Goal: Task Accomplishment & Management: Use online tool/utility

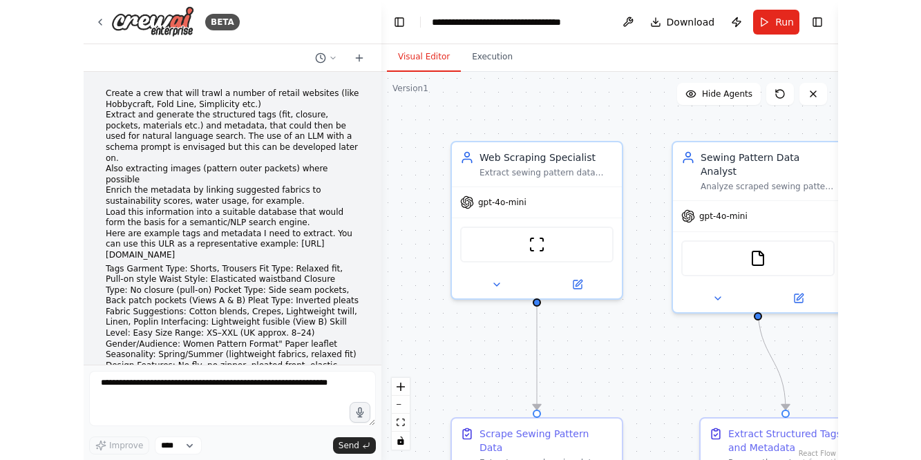
scroll to position [14292, 0]
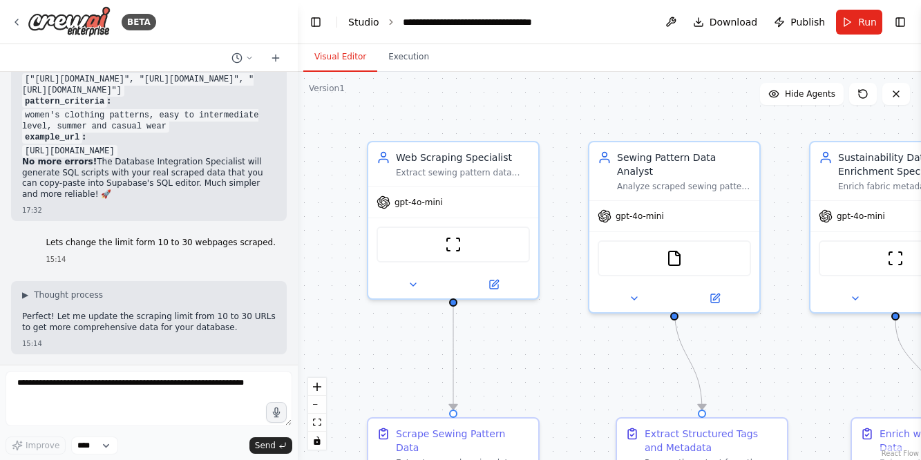
click at [351, 21] on link "Studio" at bounding box center [363, 22] width 31 height 11
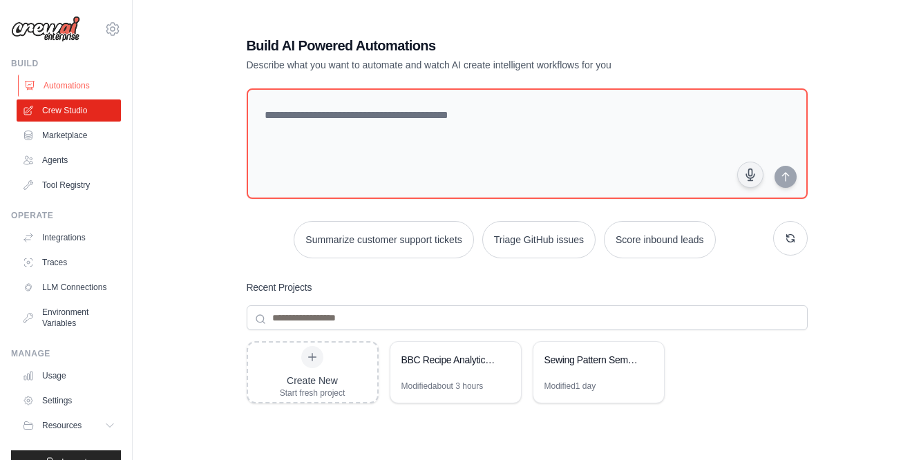
click at [62, 84] on link "Automations" at bounding box center [70, 86] width 104 height 22
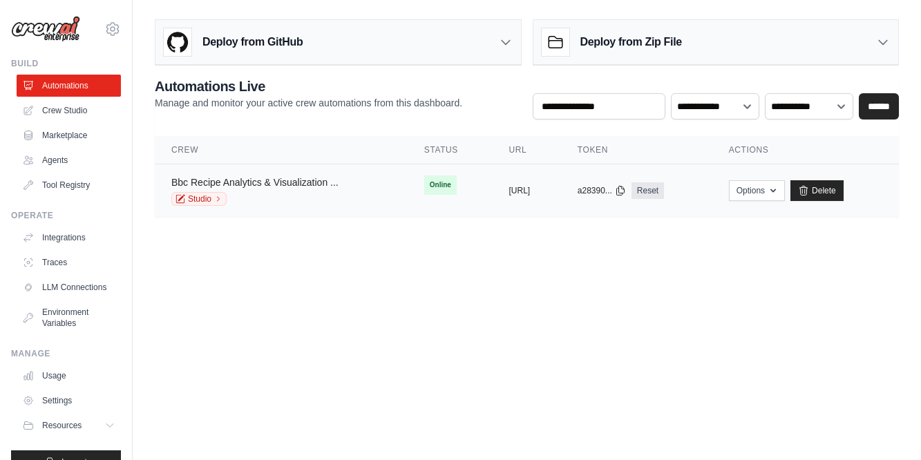
click at [285, 180] on link "Bbc Recipe Analytics & Visualization ..." at bounding box center [254, 182] width 167 height 11
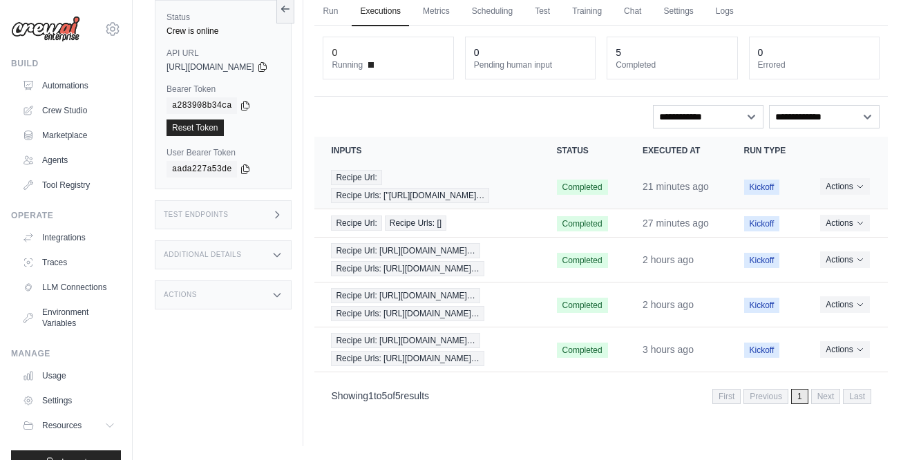
scroll to position [103, 0]
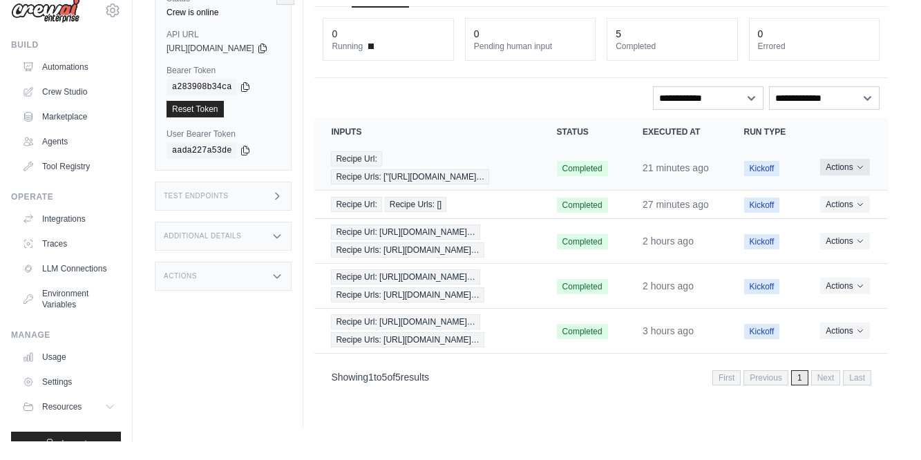
click at [849, 178] on button "Actions" at bounding box center [844, 186] width 49 height 17
click at [822, 164] on td "Actions View Details Delete" at bounding box center [845, 186] width 84 height 45
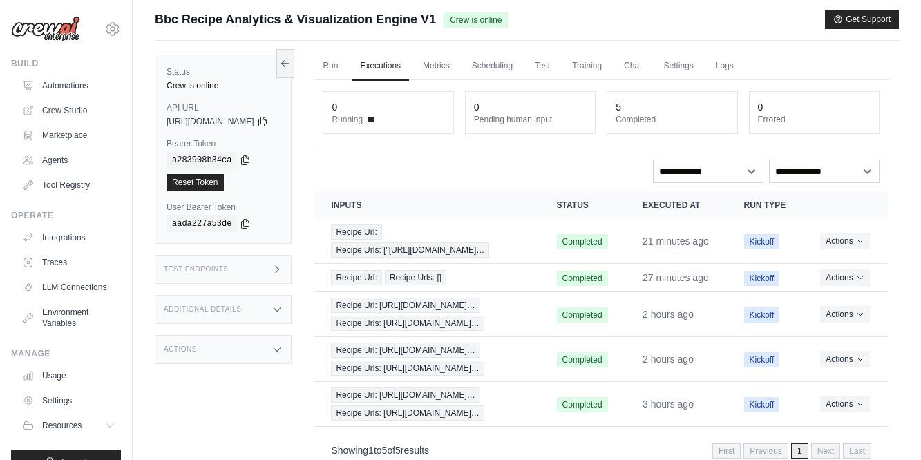
scroll to position [3, 0]
click at [456, 68] on link "Metrics" at bounding box center [437, 67] width 44 height 29
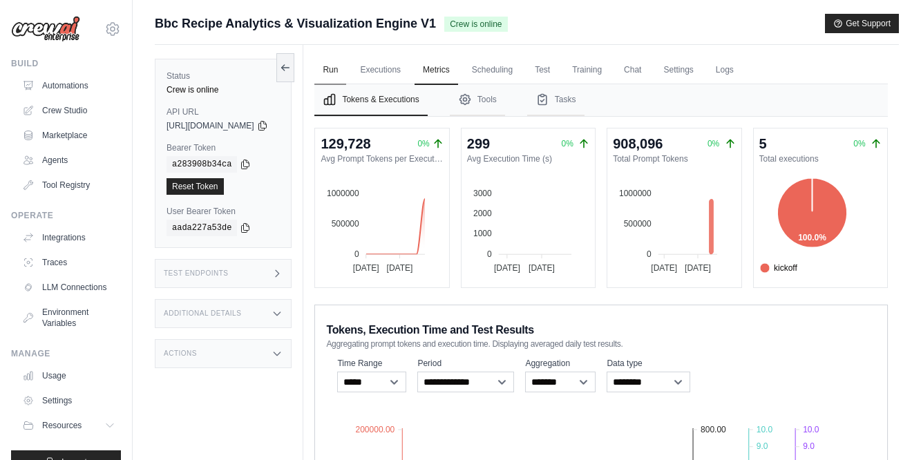
click at [346, 65] on link "Run" at bounding box center [330, 70] width 32 height 29
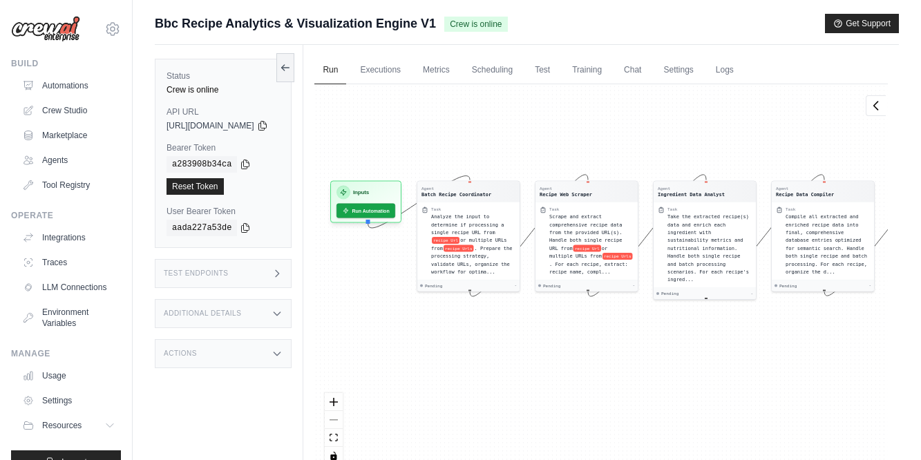
drag, startPoint x: 522, startPoint y: 386, endPoint x: 642, endPoint y: 342, distance: 127.4
click at [642, 342] on div "Agent Batch Recipe Coordinator Task Analyze the input to determine if processin…" at bounding box center [600, 279] width 573 height 391
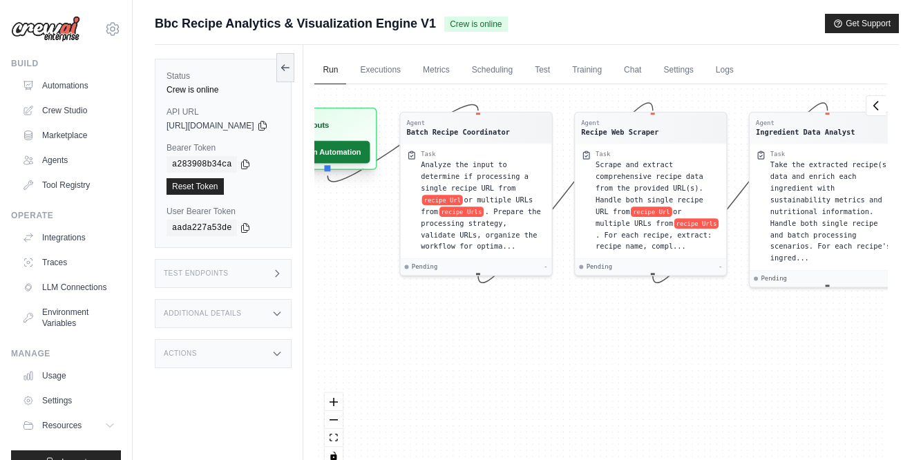
click at [359, 148] on button "Run Automation" at bounding box center [324, 152] width 91 height 23
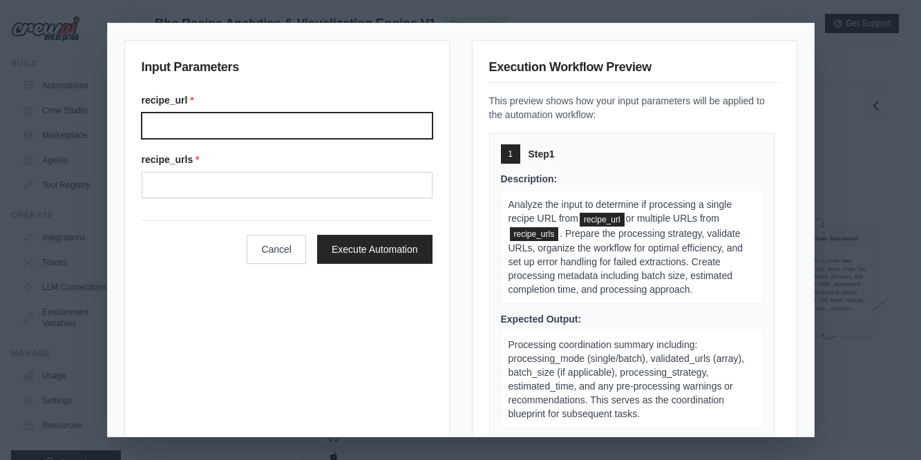
click at [194, 122] on input "Recipe url" at bounding box center [287, 126] width 291 height 26
paste input "**********"
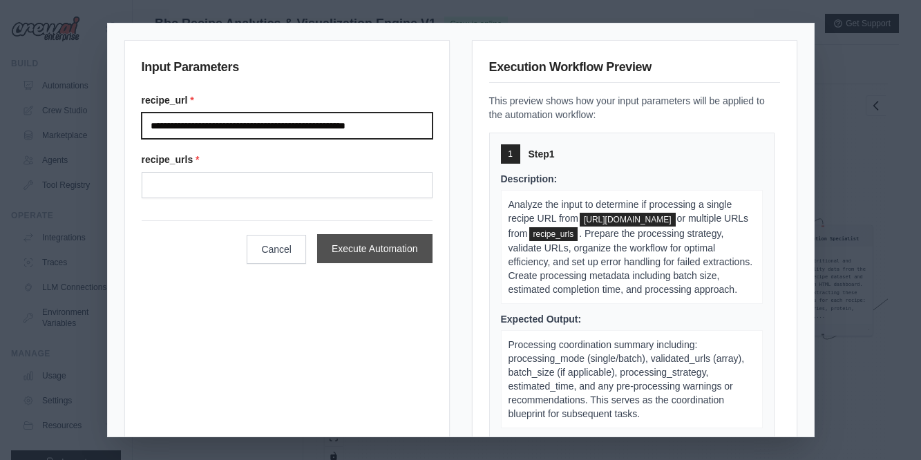
type input "**********"
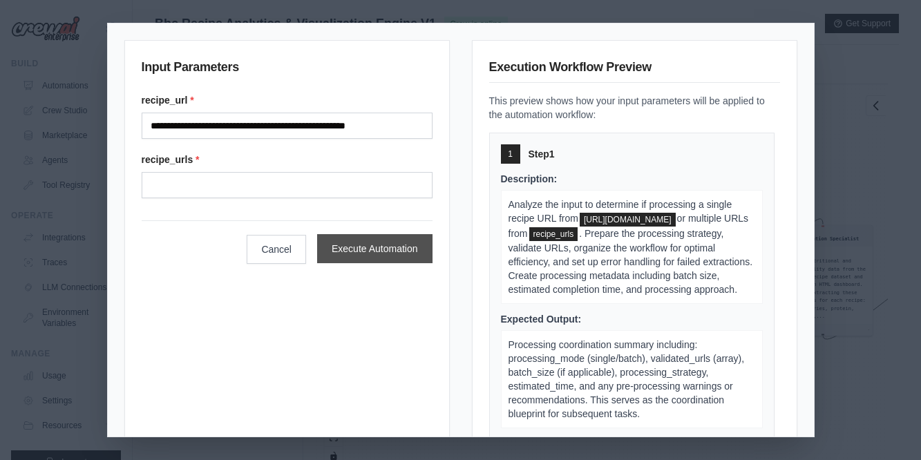
click at [348, 247] on button "Execute Automation" at bounding box center [374, 248] width 115 height 29
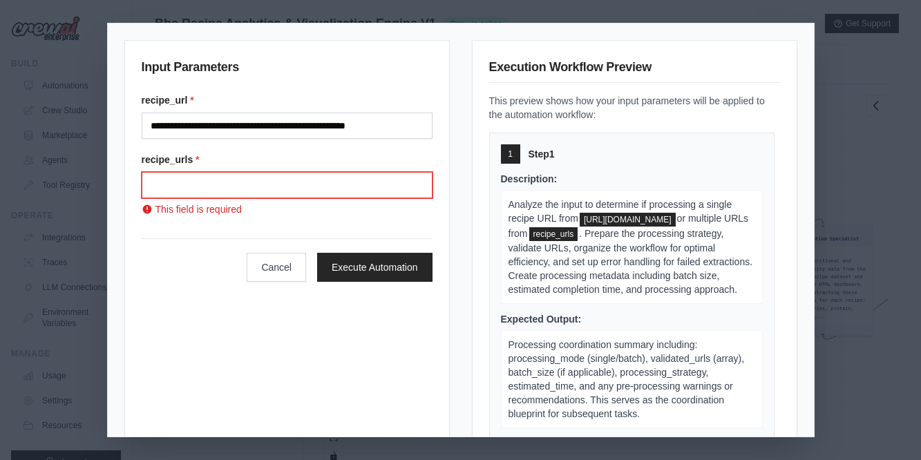
click at [227, 190] on input "Recipe urls" at bounding box center [287, 185] width 291 height 26
paste input "**********"
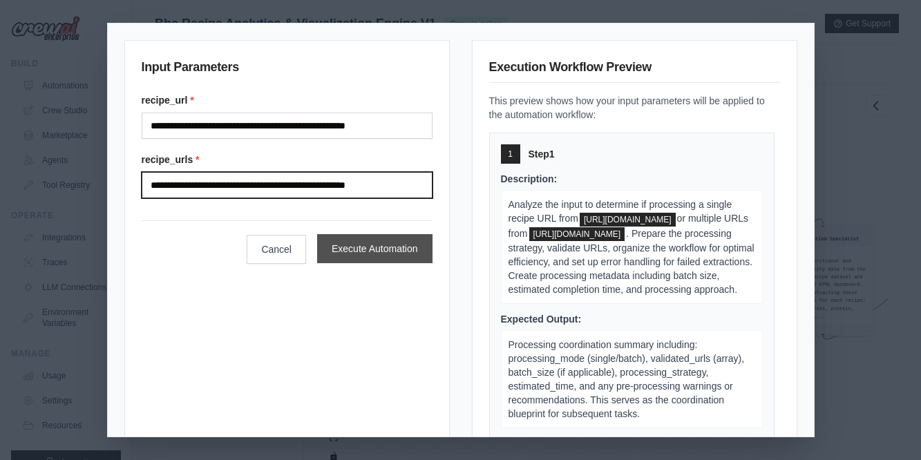
type input "**********"
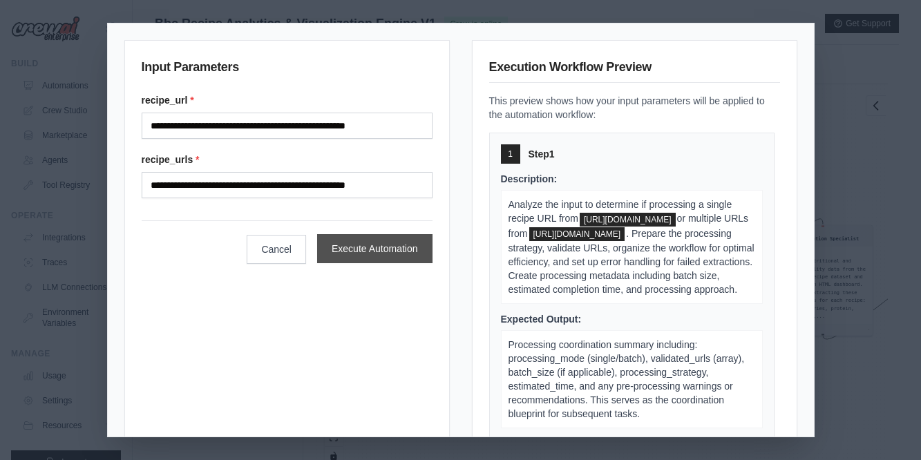
click at [353, 250] on button "Execute Automation" at bounding box center [374, 248] width 115 height 29
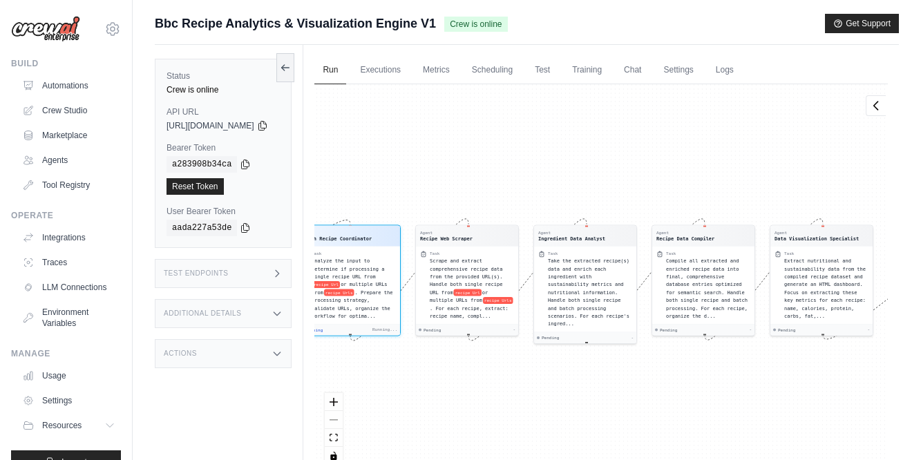
scroll to position [54, 0]
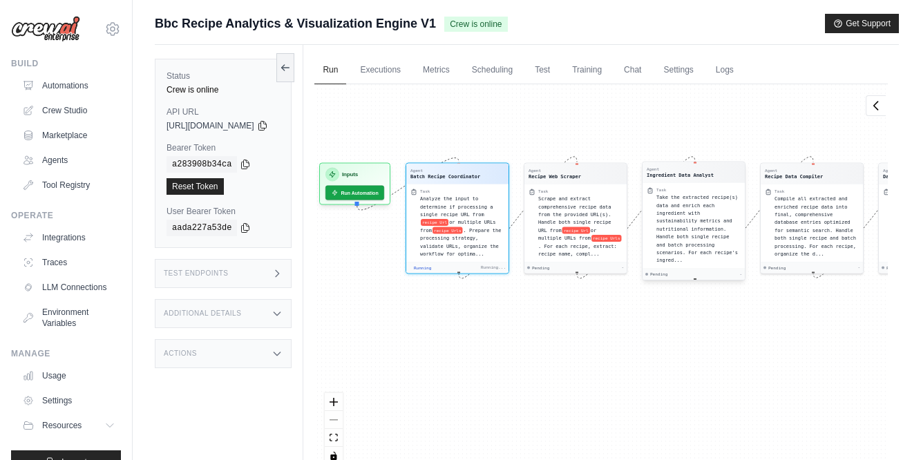
drag, startPoint x: 461, startPoint y: 391, endPoint x: 578, endPoint y: 319, distance: 137.7
click at [578, 319] on div "Agent Batch Recipe Coordinator Task Analyze the input to determine if processin…" at bounding box center [600, 279] width 573 height 391
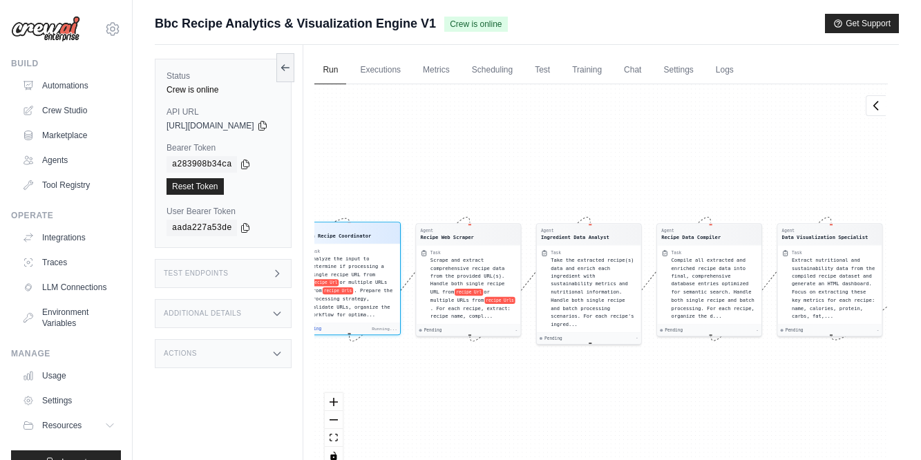
scroll to position [265, 0]
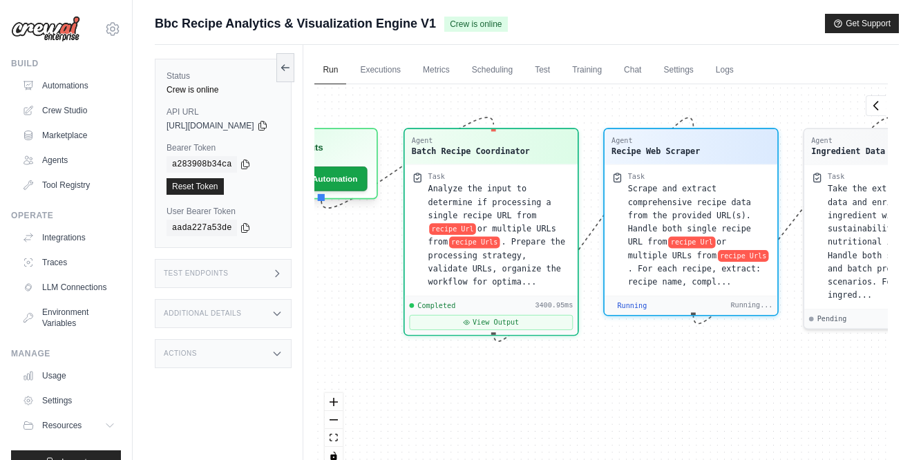
drag, startPoint x: 522, startPoint y: 426, endPoint x: 700, endPoint y: 394, distance: 181.2
click at [700, 394] on div "Agent Batch Recipe Coordinator Task Analyze the input to determine if processin…" at bounding box center [600, 279] width 573 height 391
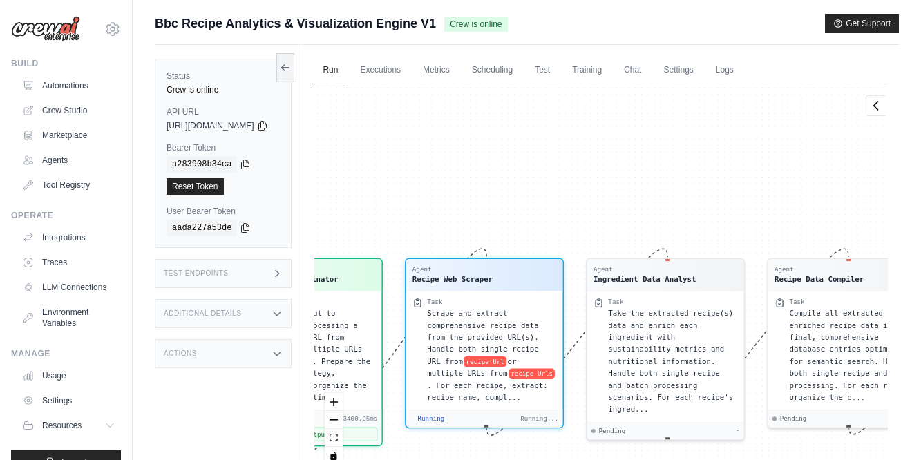
click at [459, 146] on div "Agent Batch Recipe Coordinator Task Analyze the input to determine if processin…" at bounding box center [600, 279] width 573 height 391
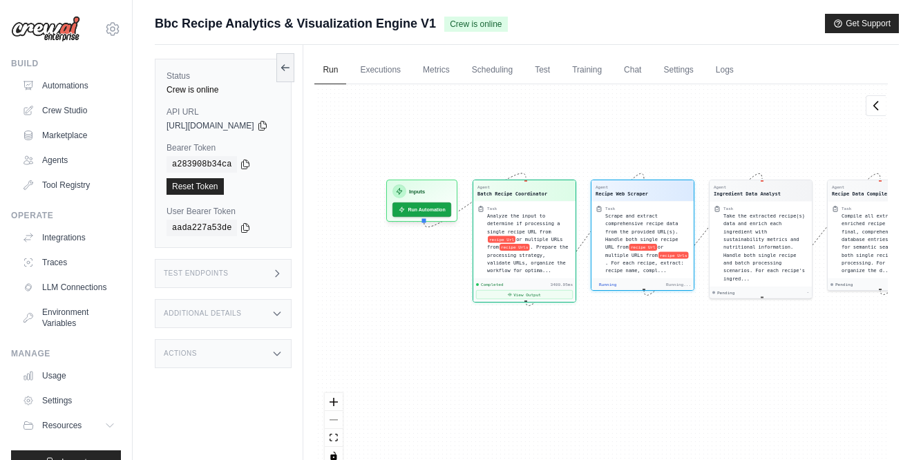
drag, startPoint x: 406, startPoint y: 151, endPoint x: 581, endPoint y: 111, distance: 179.8
click at [581, 111] on div "Agent Batch Recipe Coordinator Task Analyze the input to determine if processin…" at bounding box center [600, 279] width 573 height 391
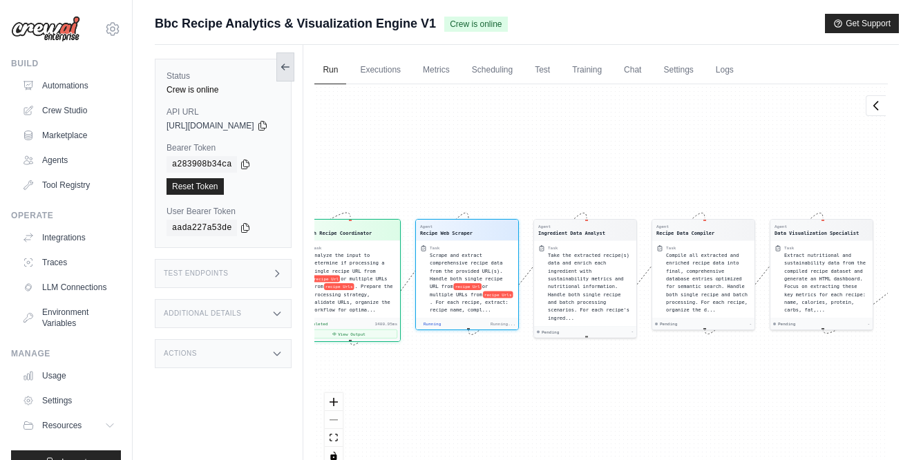
click at [291, 63] on icon at bounding box center [285, 66] width 11 height 11
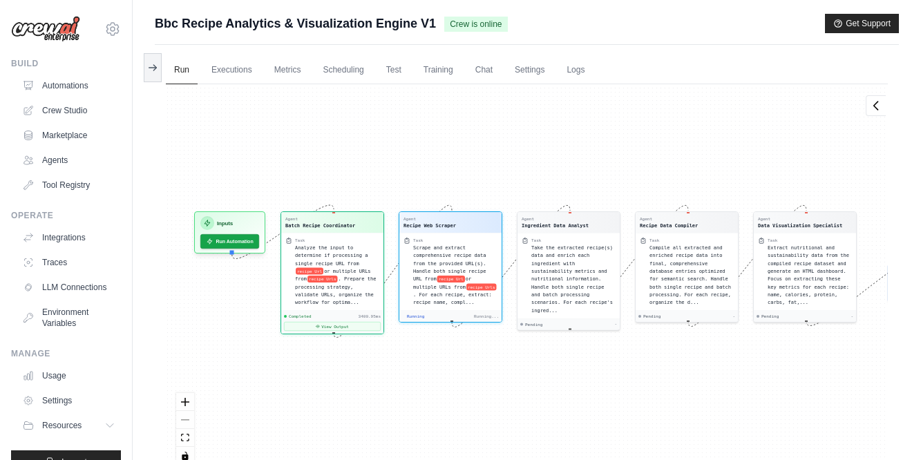
drag, startPoint x: 335, startPoint y: 160, endPoint x: 467, endPoint y: 151, distance: 132.2
click at [467, 151] on div "Agent Batch Recipe Coordinator Task Analyze the input to determine if processin…" at bounding box center [527, 279] width 722 height 391
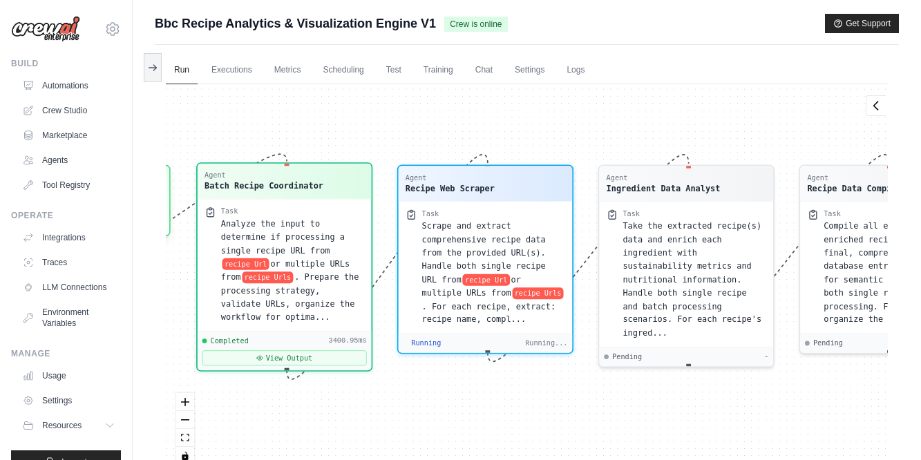
scroll to position [437, 0]
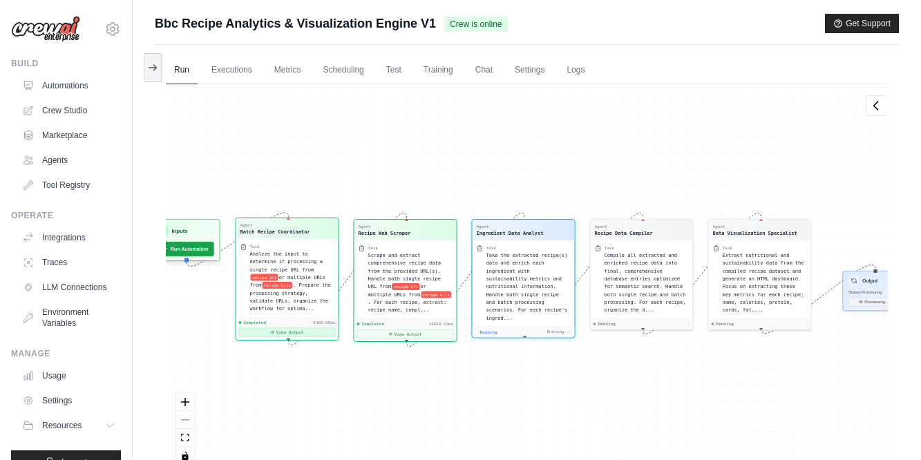
click at [276, 332] on button "View Output" at bounding box center [287, 332] width 97 height 9
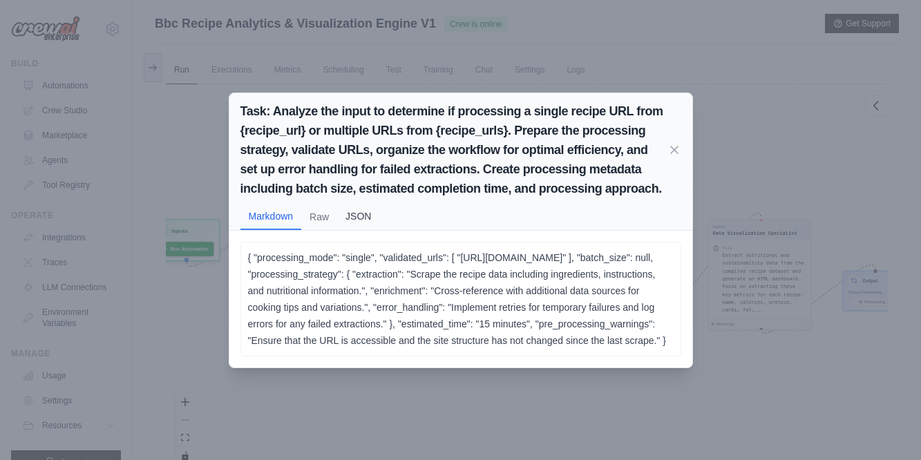
click at [355, 207] on button "JSON" at bounding box center [358, 216] width 42 height 26
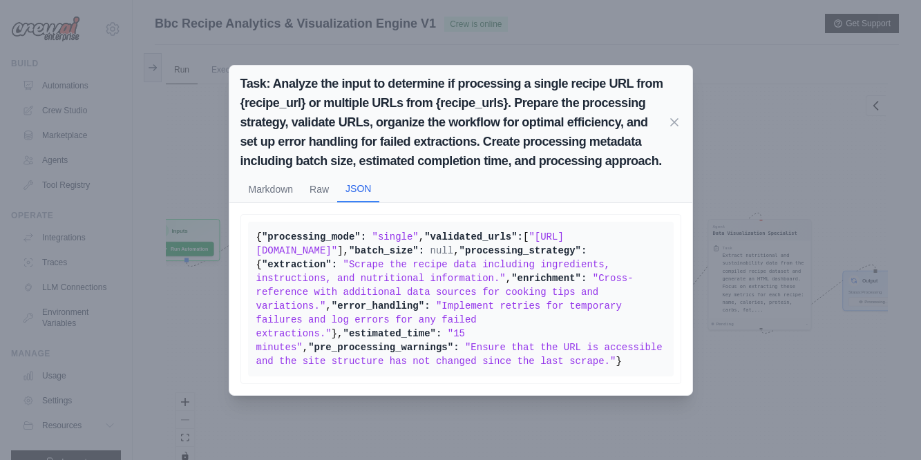
scroll to position [28, 0]
click at [676, 115] on icon at bounding box center [674, 122] width 14 height 14
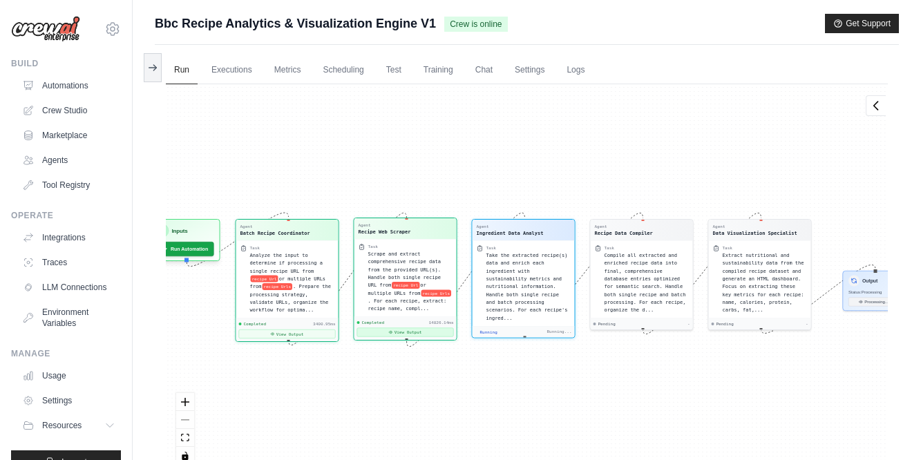
click at [408, 330] on button "View Output" at bounding box center [405, 332] width 97 height 9
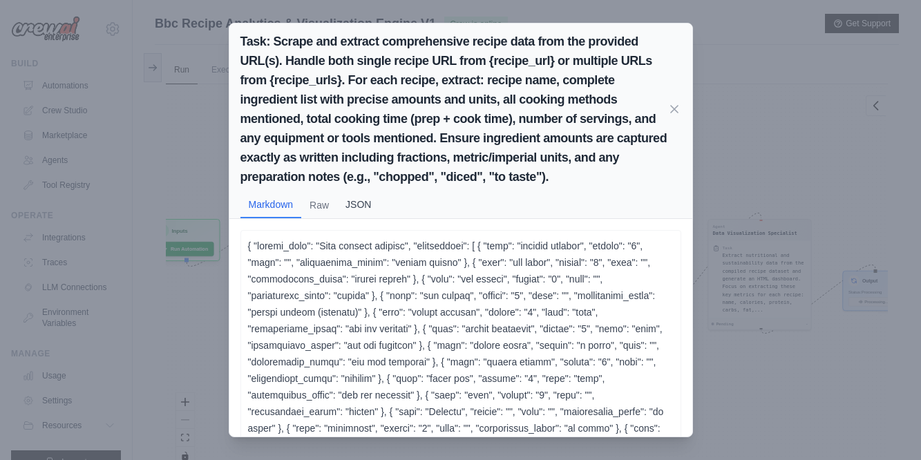
click at [363, 204] on button "JSON" at bounding box center [358, 204] width 42 height 26
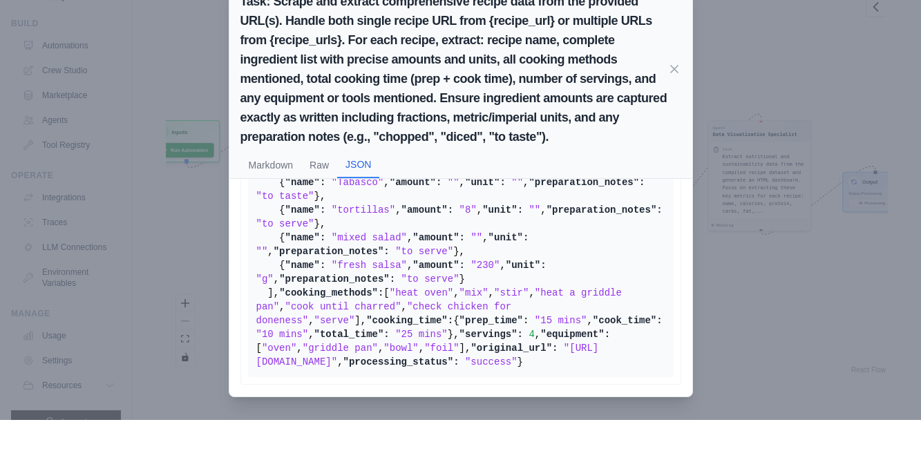
scroll to position [116, 0]
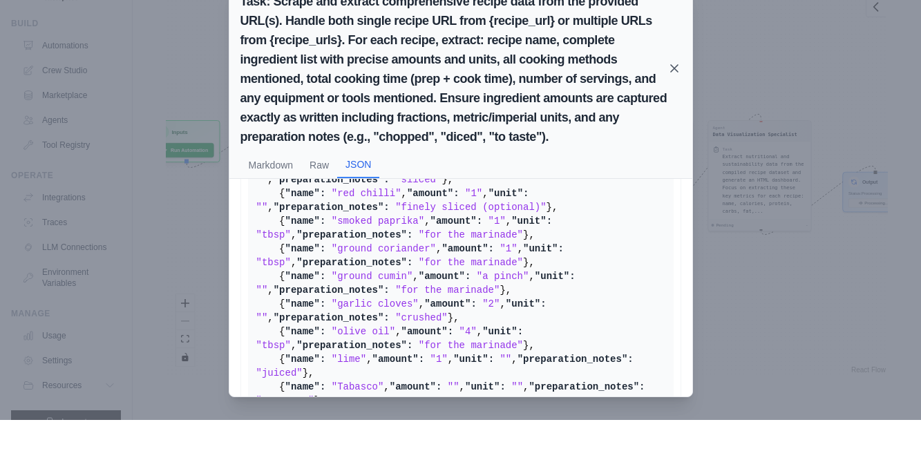
click at [674, 102] on icon at bounding box center [674, 109] width 14 height 14
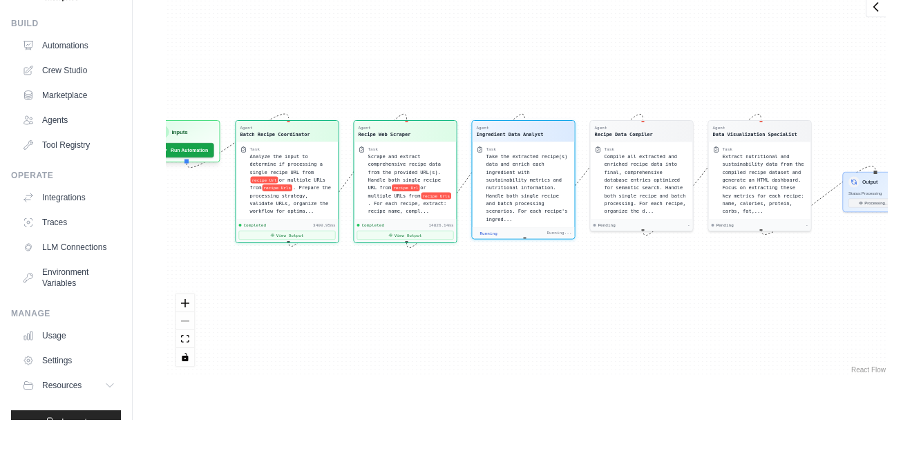
scroll to position [609, 0]
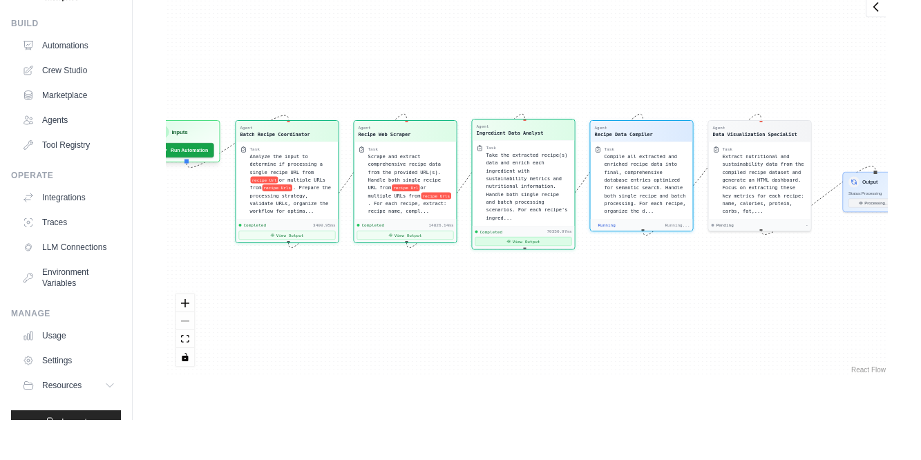
click at [524, 277] on button "View Output" at bounding box center [523, 281] width 97 height 9
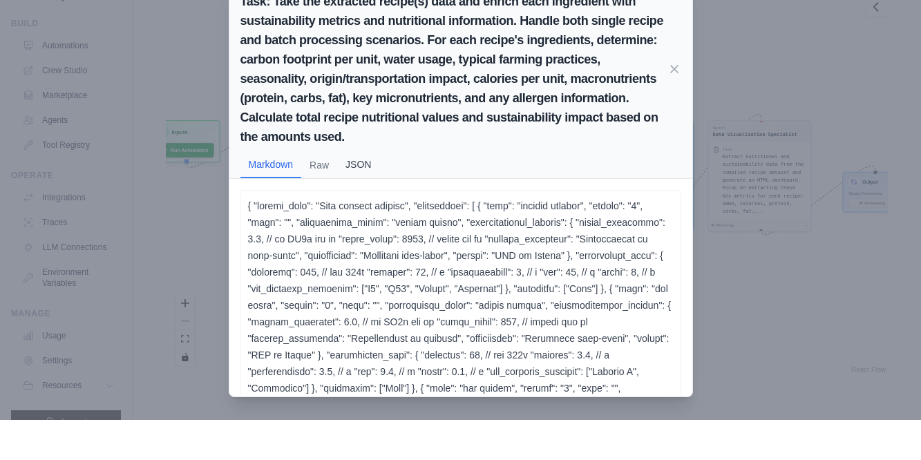
click at [363, 191] on button "JSON" at bounding box center [358, 204] width 42 height 26
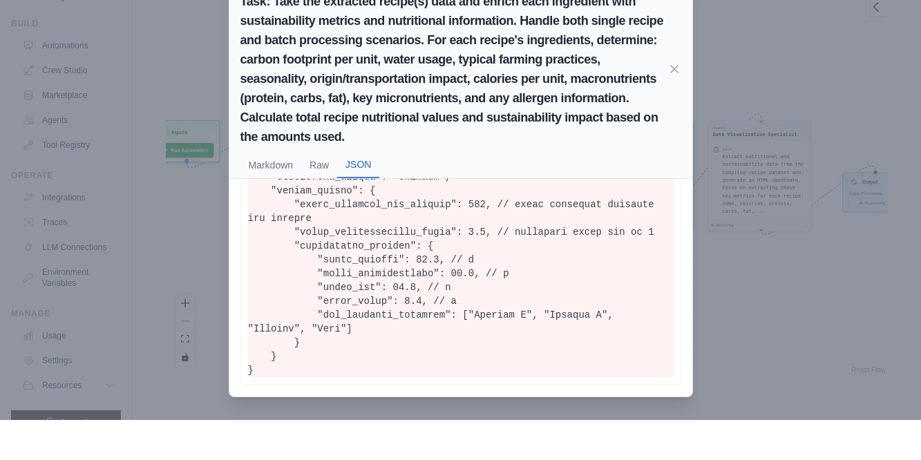
scroll to position [4703, 0]
click at [676, 102] on icon at bounding box center [674, 109] width 14 height 14
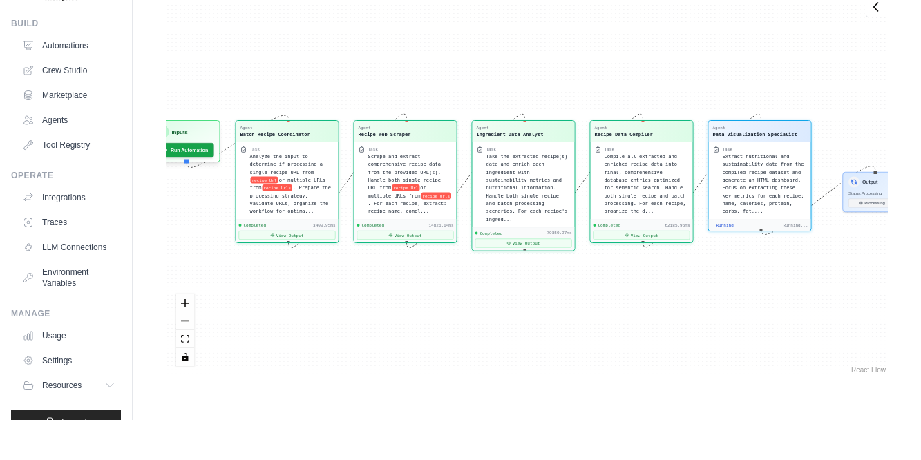
scroll to position [792, 0]
click at [644, 269] on button "View Output" at bounding box center [641, 273] width 97 height 9
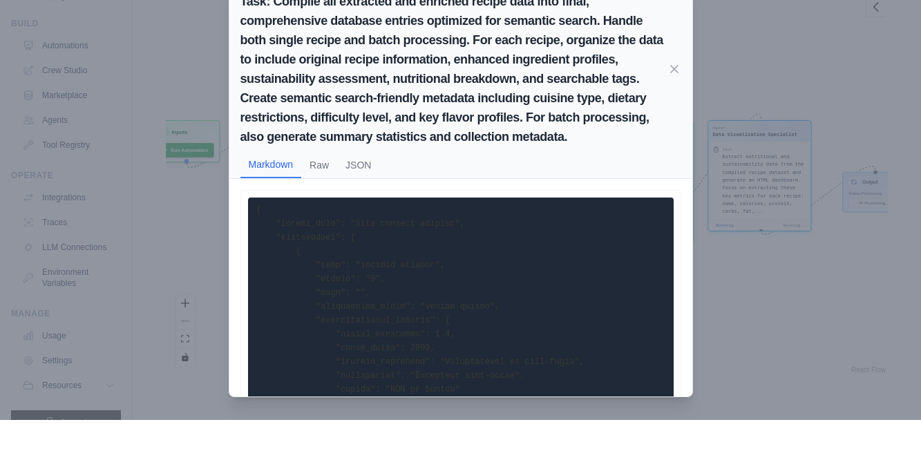
scroll to position [13601, 0]
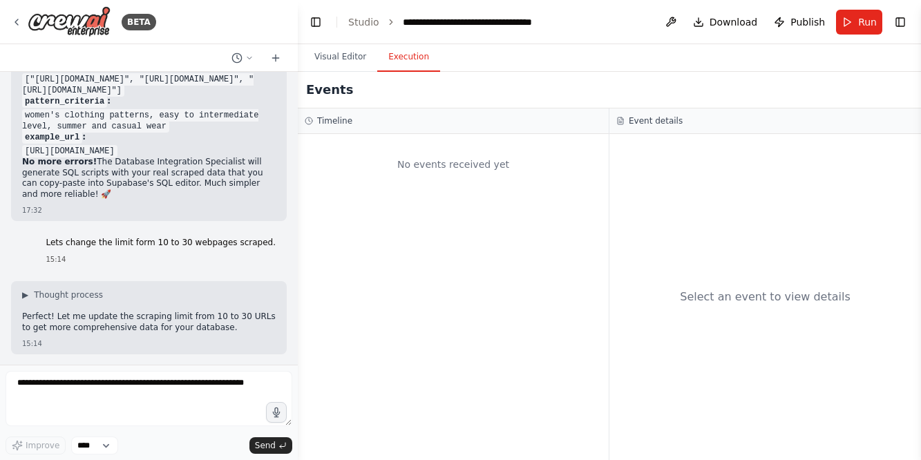
click at [412, 53] on button "Execution" at bounding box center [408, 57] width 63 height 29
click at [358, 53] on button "Visual Editor" at bounding box center [340, 57] width 74 height 29
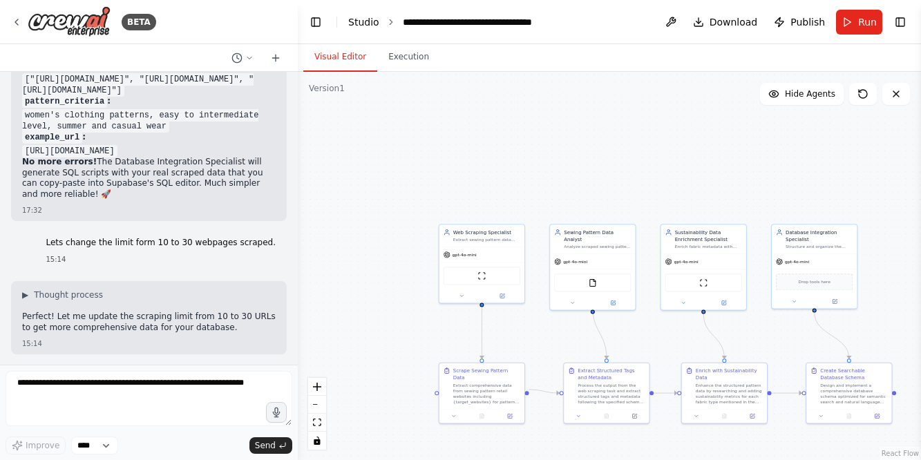
click at [361, 18] on link "Studio" at bounding box center [363, 22] width 31 height 11
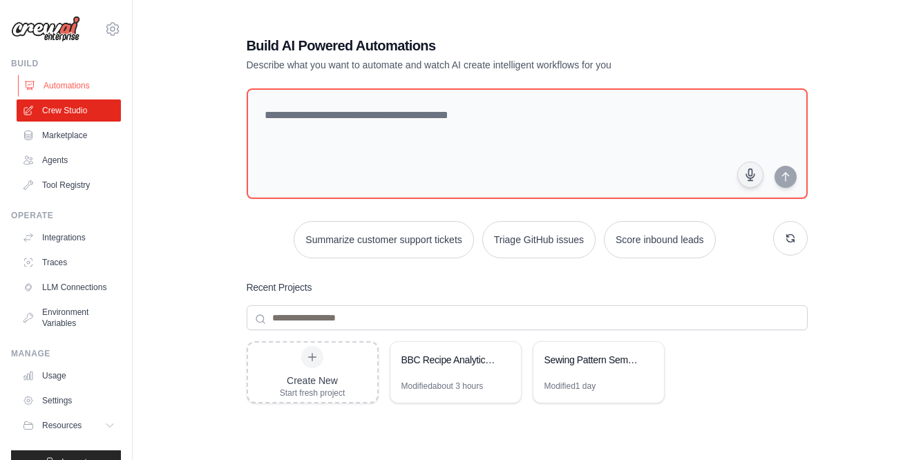
click at [66, 82] on link "Automations" at bounding box center [70, 86] width 104 height 22
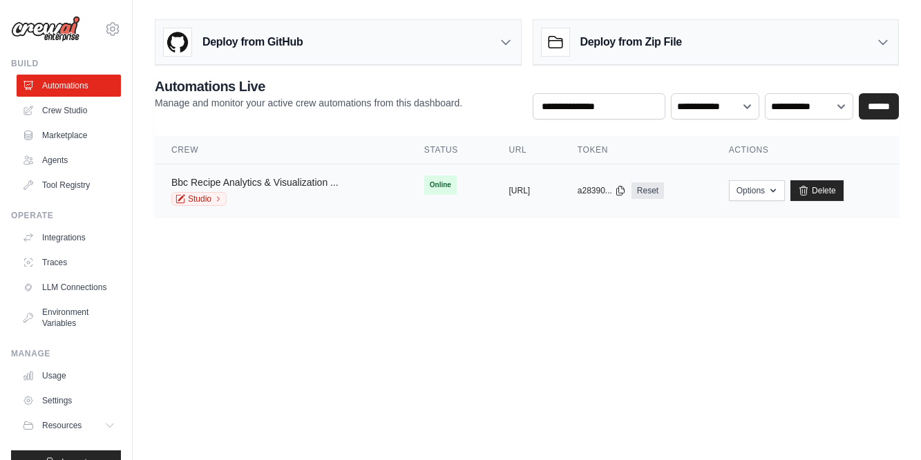
click at [287, 180] on link "Bbc Recipe Analytics & Visualization ..." at bounding box center [254, 182] width 167 height 11
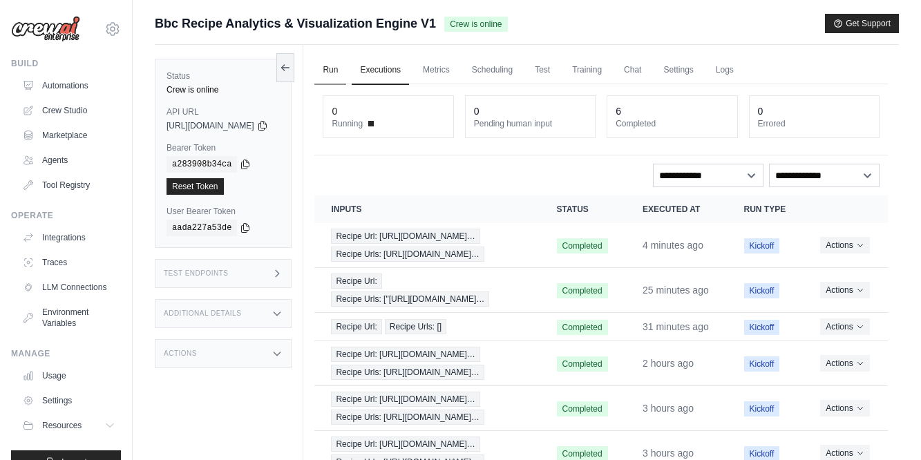
click at [346, 64] on link "Run" at bounding box center [330, 70] width 32 height 29
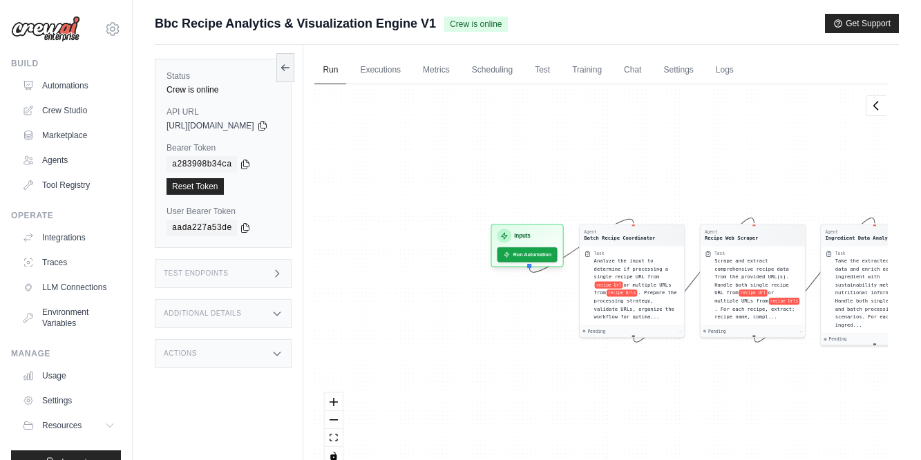
drag, startPoint x: 397, startPoint y: 374, endPoint x: 683, endPoint y: 377, distance: 286.7
click at [683, 377] on div "Agent Batch Recipe Coordinator Task Analyze the input to determine if processin…" at bounding box center [600, 279] width 573 height 391
click at [511, 253] on icon at bounding box center [508, 252] width 8 height 8
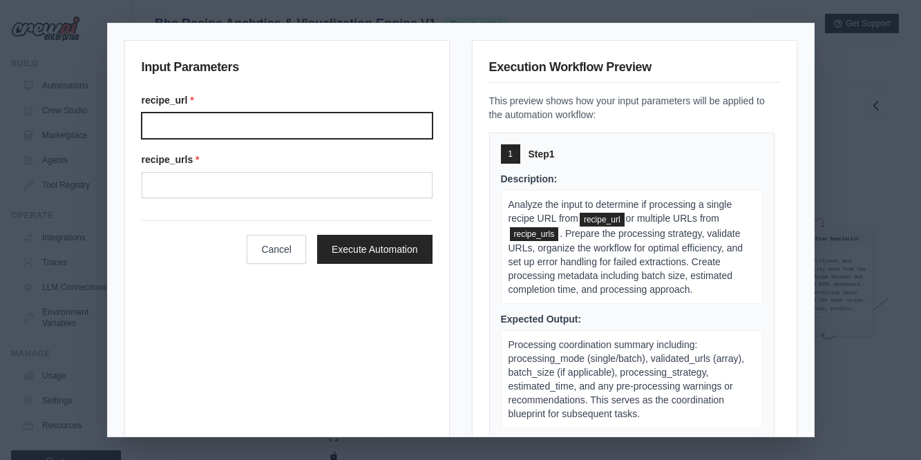
click at [216, 131] on input "Recipe url" at bounding box center [287, 126] width 291 height 26
paste input "**********"
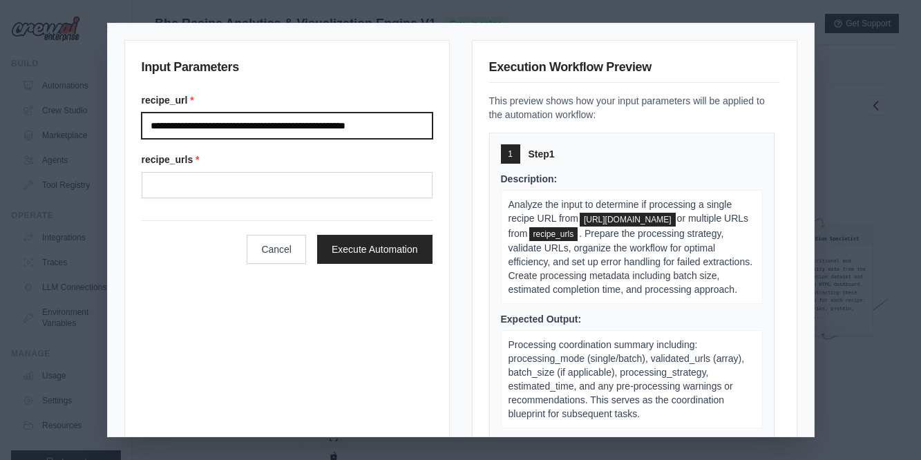
type input "**********"
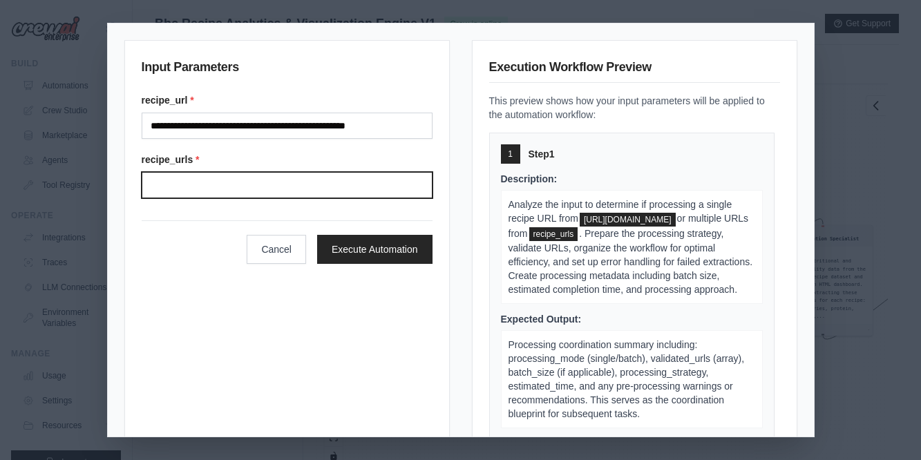
click at [235, 184] on input "Recipe urls" at bounding box center [287, 185] width 291 height 26
paste input "**********"
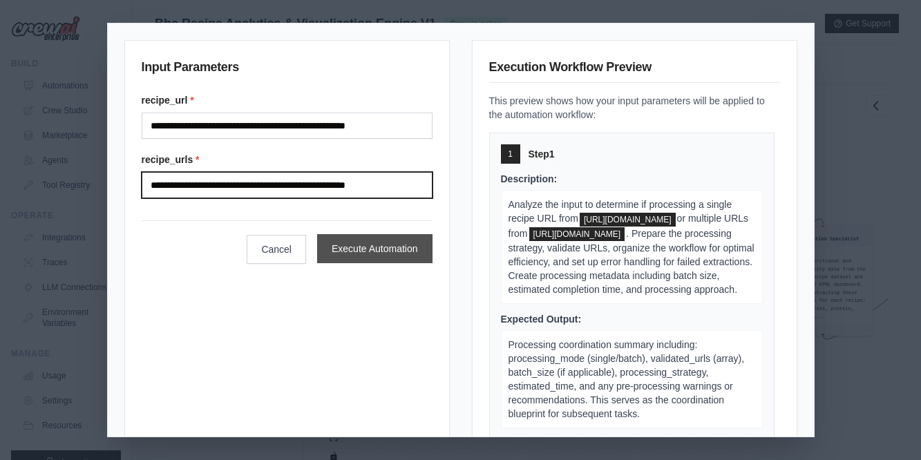
type input "**********"
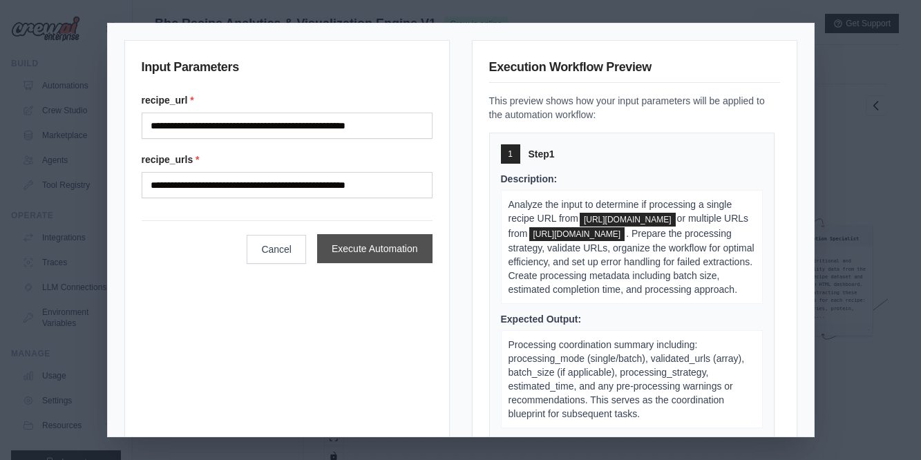
click at [381, 252] on button "Execute Automation" at bounding box center [374, 248] width 115 height 29
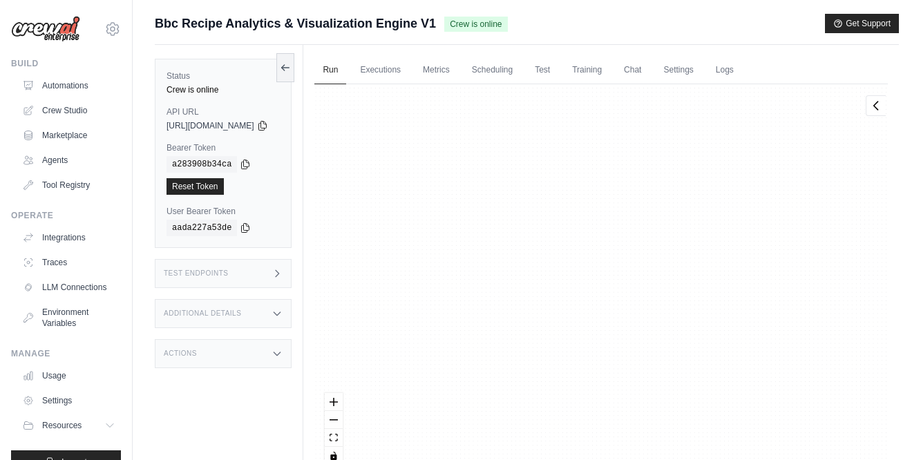
scroll to position [276, 0]
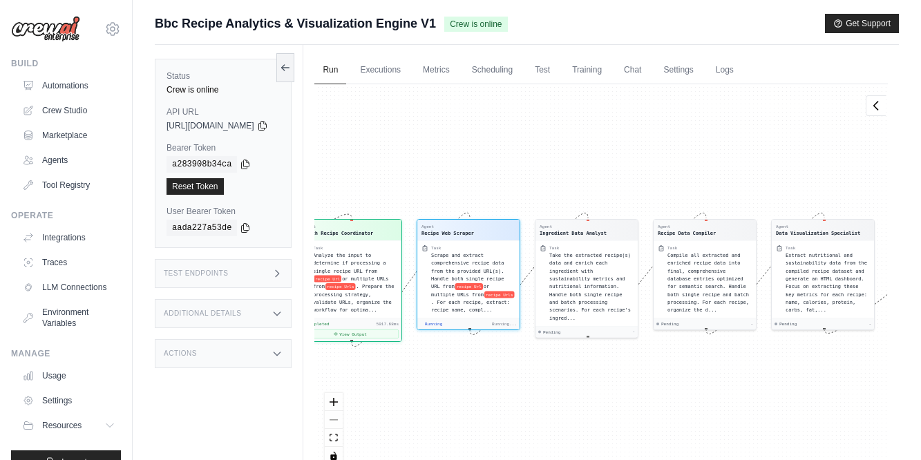
drag, startPoint x: 356, startPoint y: 168, endPoint x: 651, endPoint y: 133, distance: 296.3
click at [651, 133] on div "Agent Batch Recipe Coordinator Task Analyze the input to determine if processin…" at bounding box center [600, 279] width 573 height 391
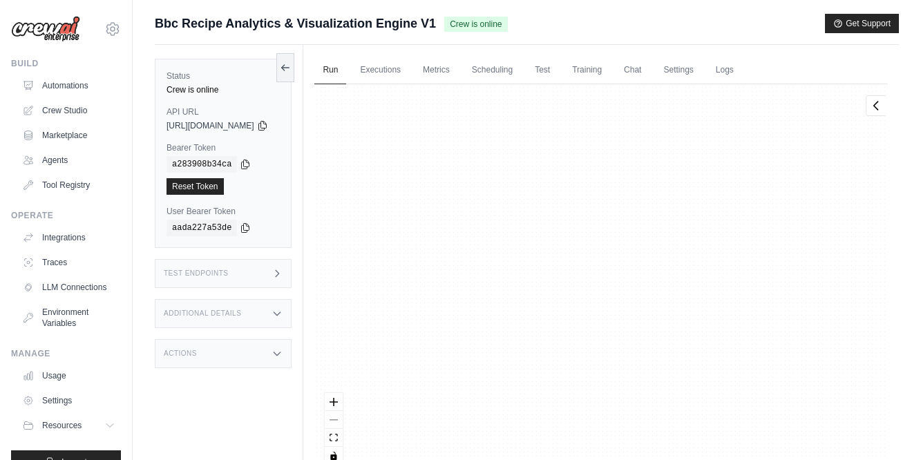
scroll to position [642, 0]
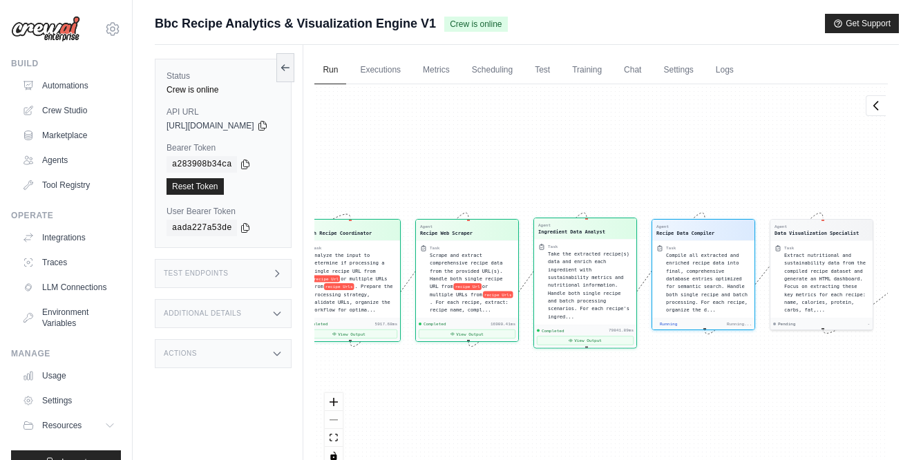
click at [604, 325] on div "Completed 79841.89ms View Output" at bounding box center [585, 336] width 102 height 23
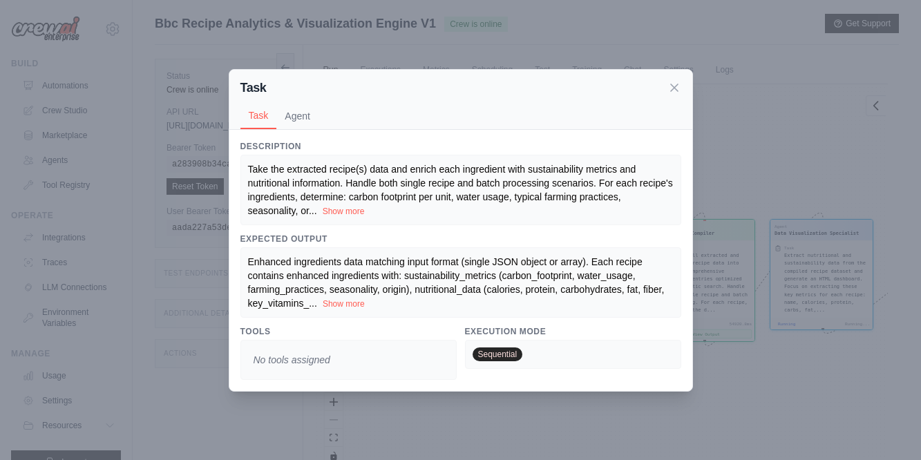
scroll to position [825, 0]
click at [296, 113] on button "Agent" at bounding box center [297, 115] width 42 height 26
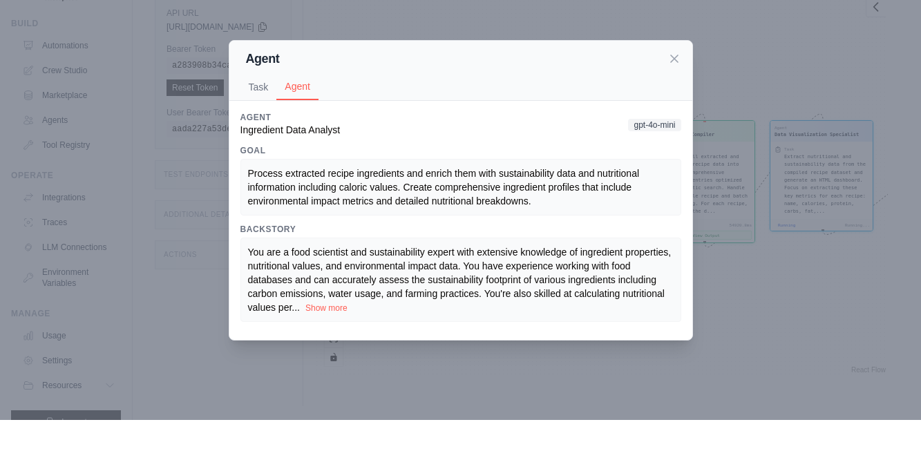
scroll to position [59, 0]
click at [668, 91] on icon at bounding box center [674, 98] width 14 height 14
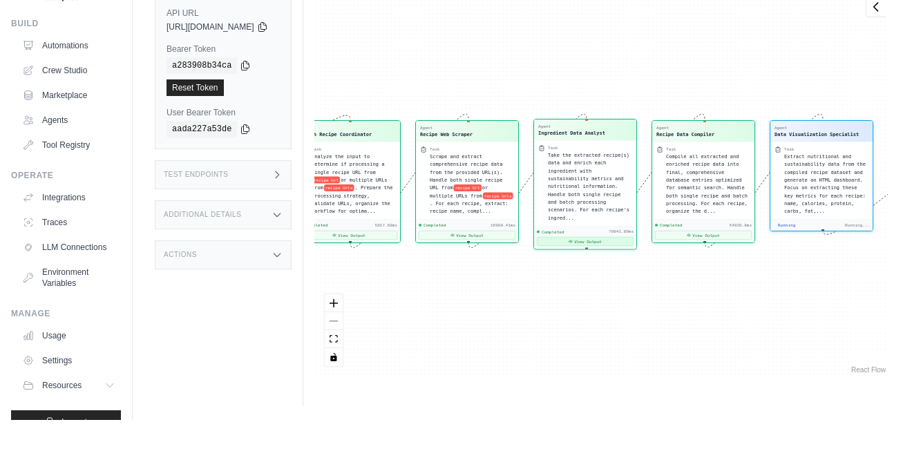
click at [605, 277] on button "View Output" at bounding box center [585, 281] width 97 height 9
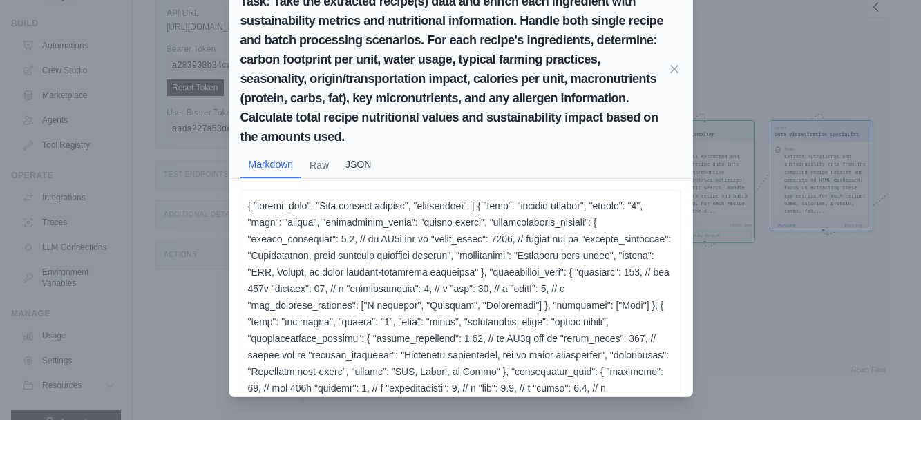
click at [360, 191] on button "JSON" at bounding box center [358, 204] width 42 height 26
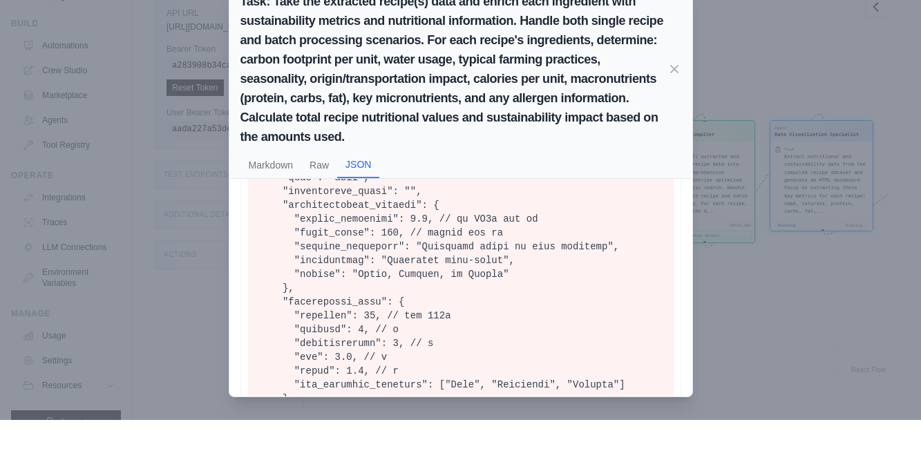
scroll to position [3264, 0]
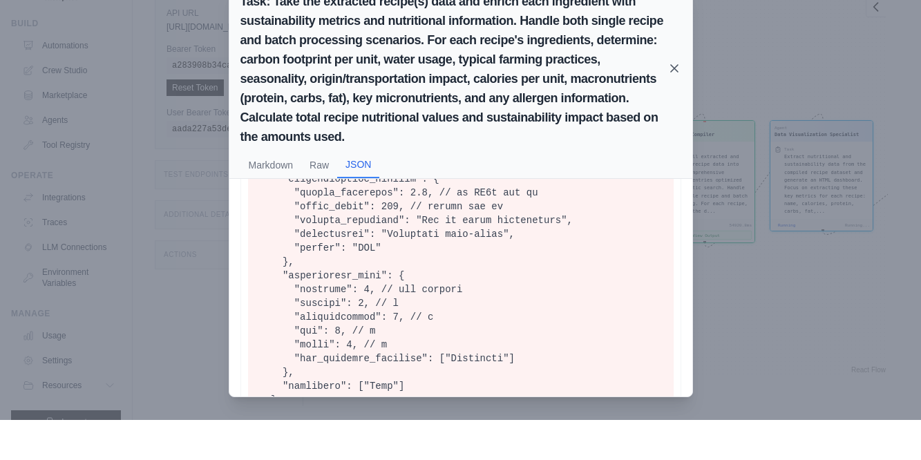
click at [673, 105] on icon at bounding box center [674, 108] width 7 height 7
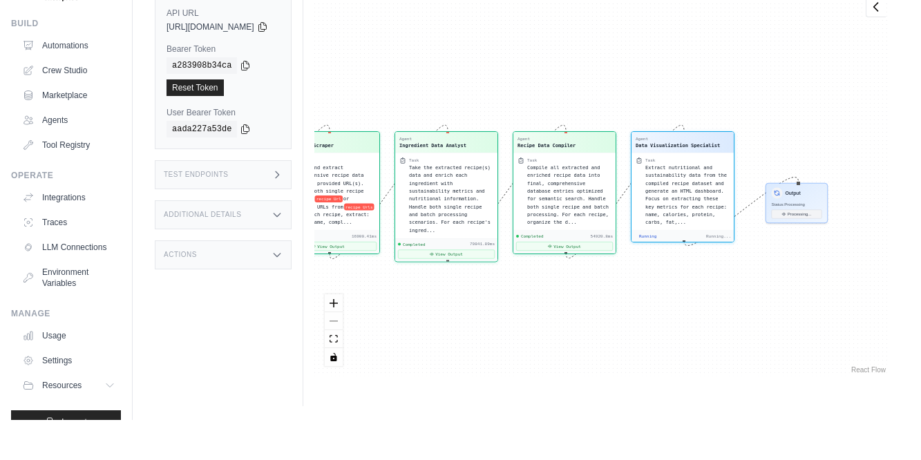
drag, startPoint x: 752, startPoint y: 298, endPoint x: 613, endPoint y: 309, distance: 139.9
click at [613, 309] on div "Agent Batch Recipe Coordinator Task Analyze the input to determine if processin…" at bounding box center [600, 221] width 573 height 391
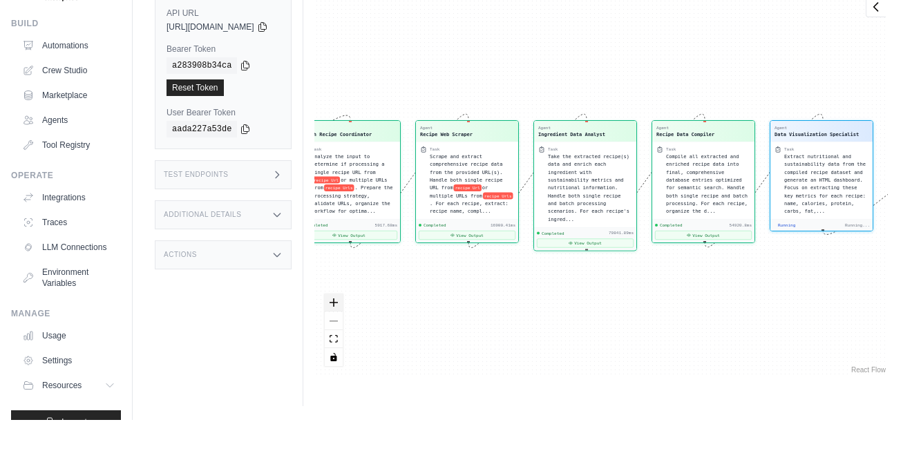
click at [338, 339] on icon "zoom in" at bounding box center [334, 343] width 8 height 8
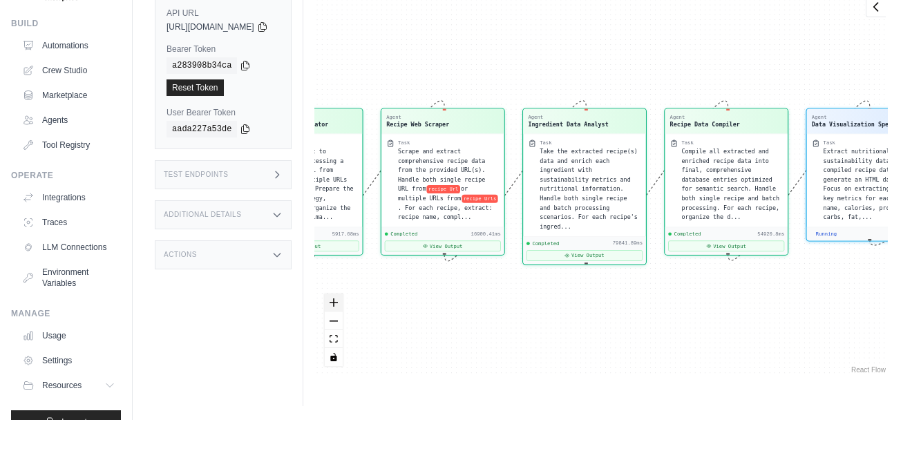
click at [338, 339] on icon "zoom in" at bounding box center [334, 343] width 8 height 8
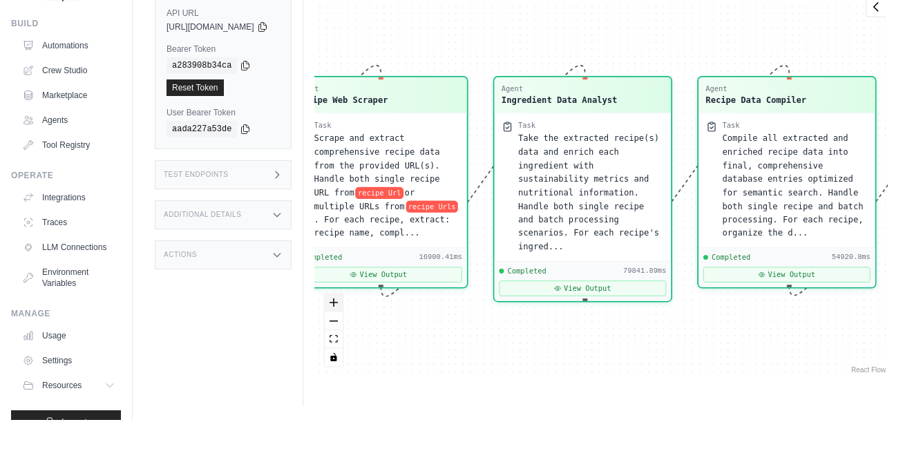
click at [338, 339] on icon "zoom in" at bounding box center [334, 343] width 8 height 8
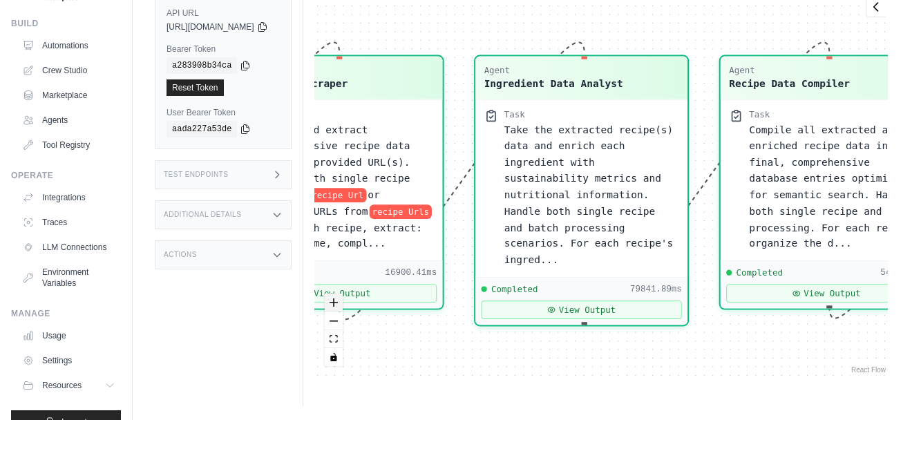
click at [338, 339] on icon "zoom in" at bounding box center [334, 343] width 8 height 8
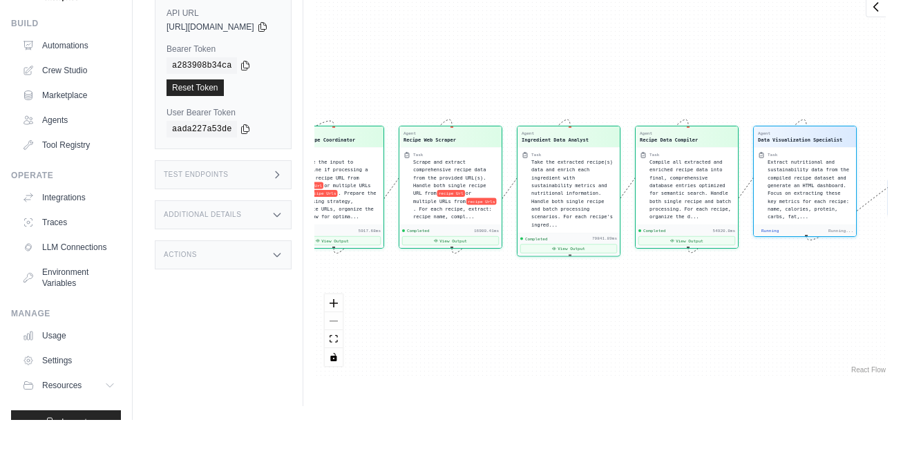
drag, startPoint x: 664, startPoint y: 310, endPoint x: 537, endPoint y: 332, distance: 128.9
click at [537, 332] on div "Agent Batch Recipe Coordinator Task Analyze the input to determine if processin…" at bounding box center [600, 221] width 573 height 391
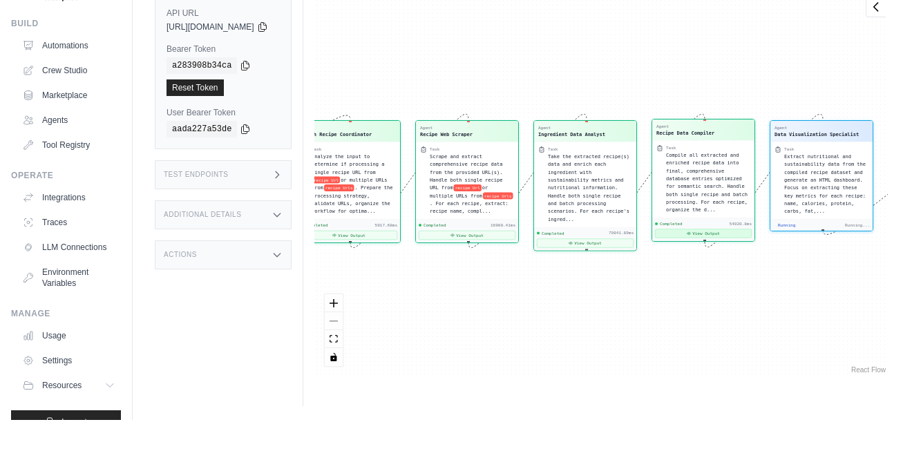
click at [692, 272] on icon at bounding box center [689, 274] width 4 height 4
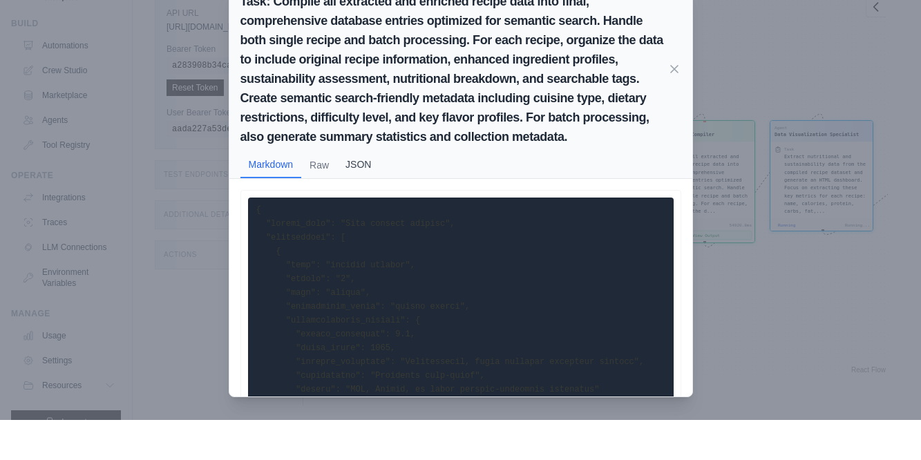
click at [356, 191] on button "JSON" at bounding box center [358, 204] width 42 height 26
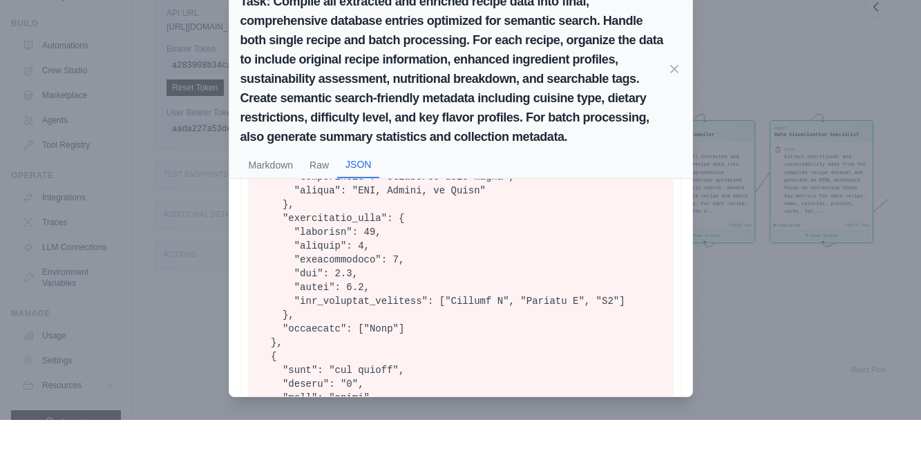
scroll to position [877, 0]
click at [670, 102] on icon at bounding box center [674, 109] width 14 height 14
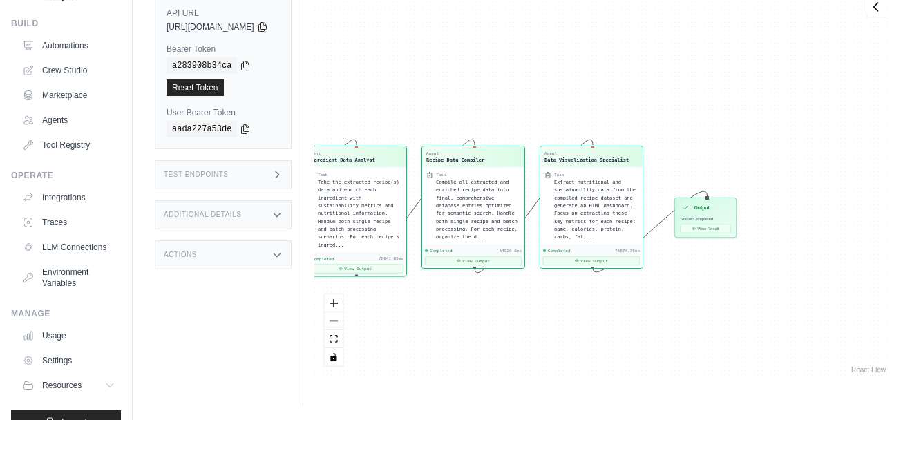
drag, startPoint x: 742, startPoint y: 296, endPoint x: 529, endPoint y: 321, distance: 214.9
click at [529, 321] on div "Agent Batch Recipe Coordinator Task Analyze the input to determine if processin…" at bounding box center [600, 221] width 573 height 391
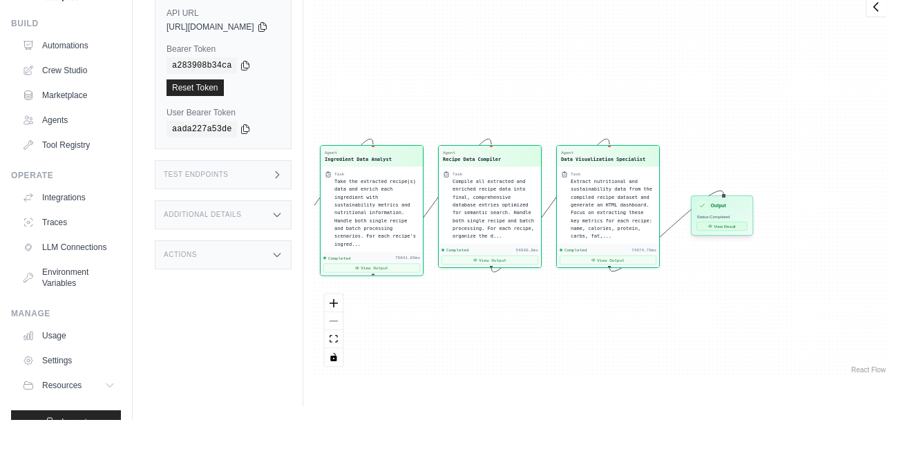
click at [712, 265] on icon at bounding box center [710, 266] width 3 height 3
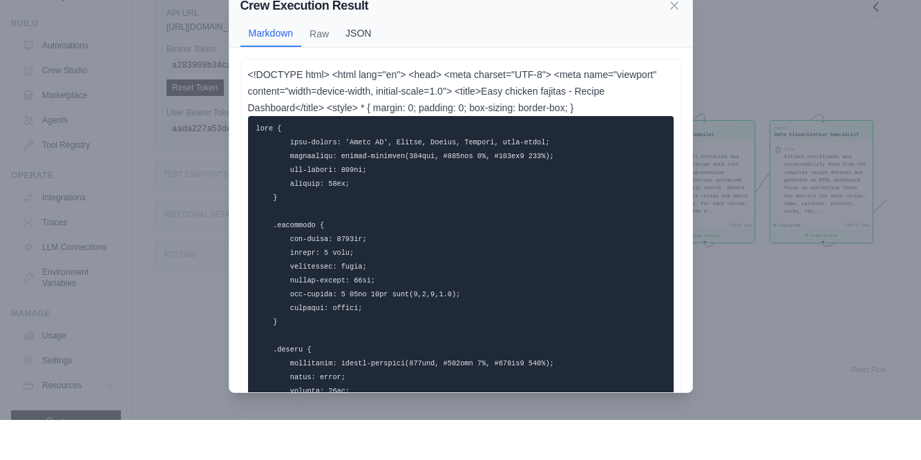
click at [354, 60] on button "JSON" at bounding box center [358, 73] width 42 height 26
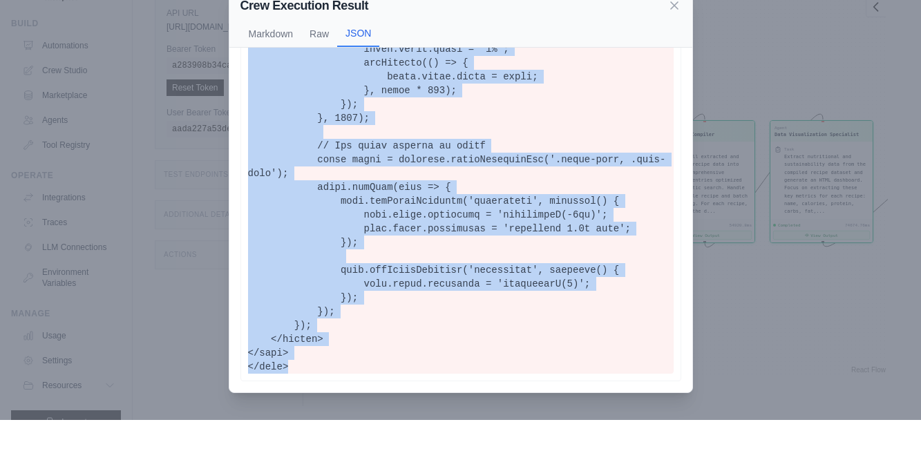
scroll to position [4810, 0]
drag, startPoint x: 249, startPoint y: 91, endPoint x: 321, endPoint y: 362, distance: 280.2
copy pre "<!DOCTYPE html> <html lang="en"> <head> <meta charset="UTF-8"> <meta name="view…"
click at [672, 38] on icon at bounding box center [674, 45] width 14 height 14
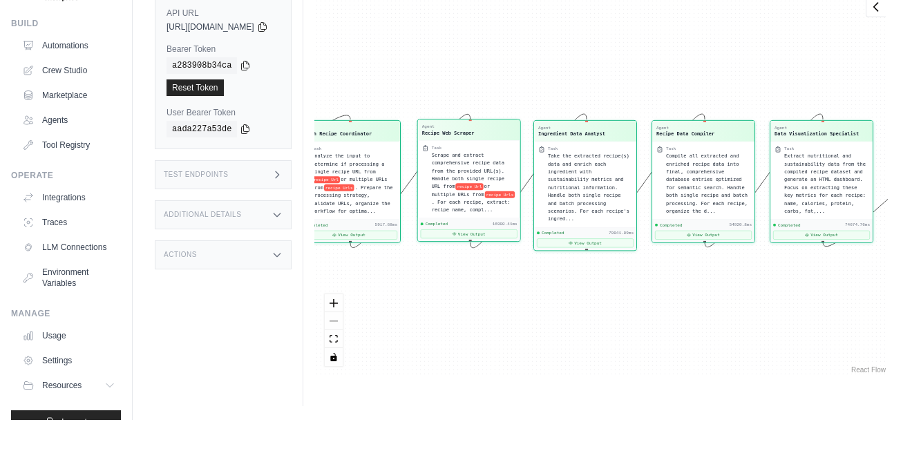
drag, startPoint x: 455, startPoint y: 217, endPoint x: 520, endPoint y: 216, distance: 65.6
click at [520, 216] on div "Agent Recipe Web Scraper Task Scrape and extract comprehensive recipe data from…" at bounding box center [469, 220] width 104 height 123
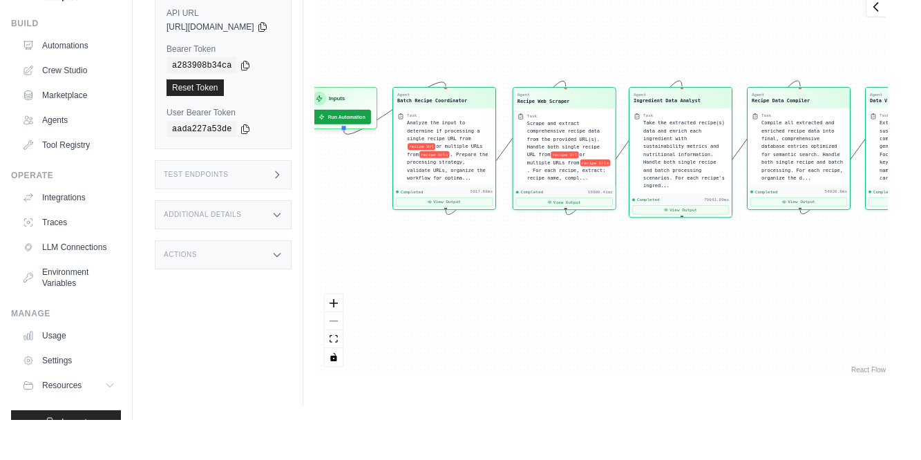
drag, startPoint x: 439, startPoint y: 344, endPoint x: 536, endPoint y: 305, distance: 104.4
click at [536, 311] on div "Agent Batch Recipe Coordinator Task Analyze the input to determine if processin…" at bounding box center [600, 221] width 573 height 391
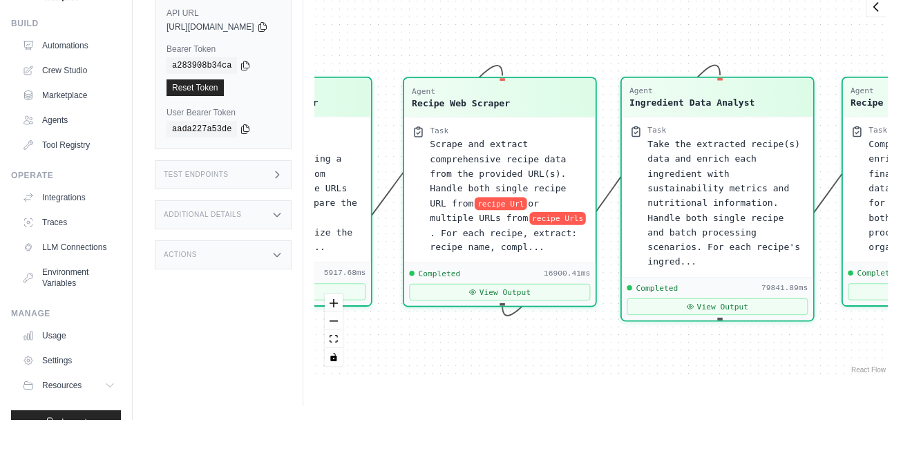
drag, startPoint x: 665, startPoint y: 309, endPoint x: 469, endPoint y: 385, distance: 210.4
click at [469, 385] on div "Run Executions Metrics Scheduling Test Training Chat Settings Logs 0 Running 0 …" at bounding box center [601, 216] width 596 height 460
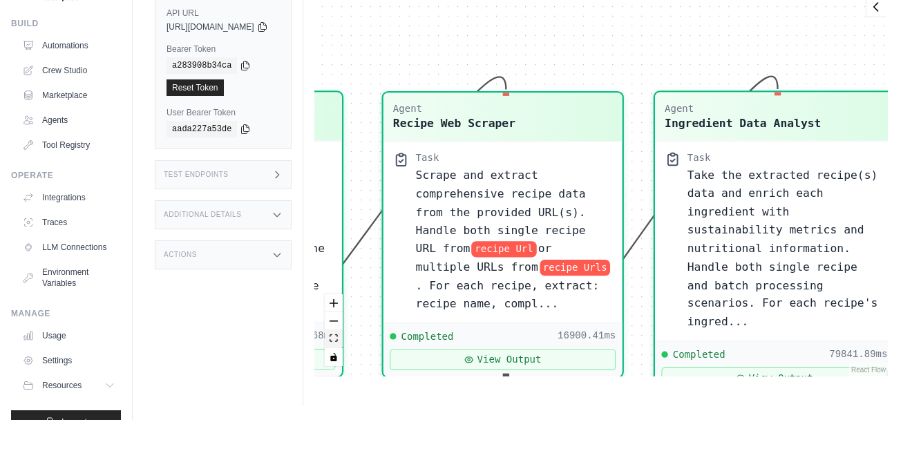
drag, startPoint x: 628, startPoint y: 405, endPoint x: 350, endPoint y: 348, distance: 283.6
click at [350, 348] on div "Run Executions Metrics Scheduling Test Training Chat Settings Logs 0 Running 0 …" at bounding box center [601, 216] width 596 height 460
drag, startPoint x: 604, startPoint y: 412, endPoint x: 378, endPoint y: 399, distance: 226.3
click at [378, 399] on main "Submit a support request Describe your issue or question * Please be specific a…" at bounding box center [527, 200] width 788 height 519
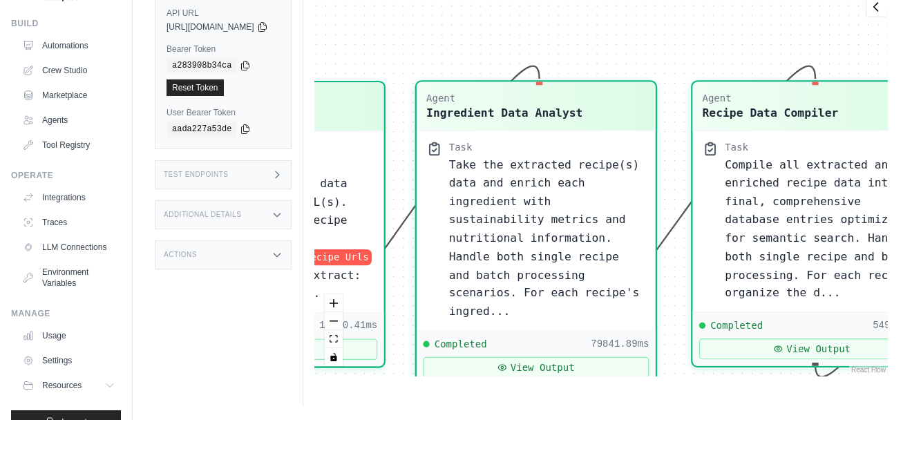
drag, startPoint x: 578, startPoint y: 55, endPoint x: 340, endPoint y: 45, distance: 238.6
click at [340, 45] on div "Agent Batch Recipe Coordinator Task Analyze the input to determine if processin…" at bounding box center [600, 221] width 573 height 391
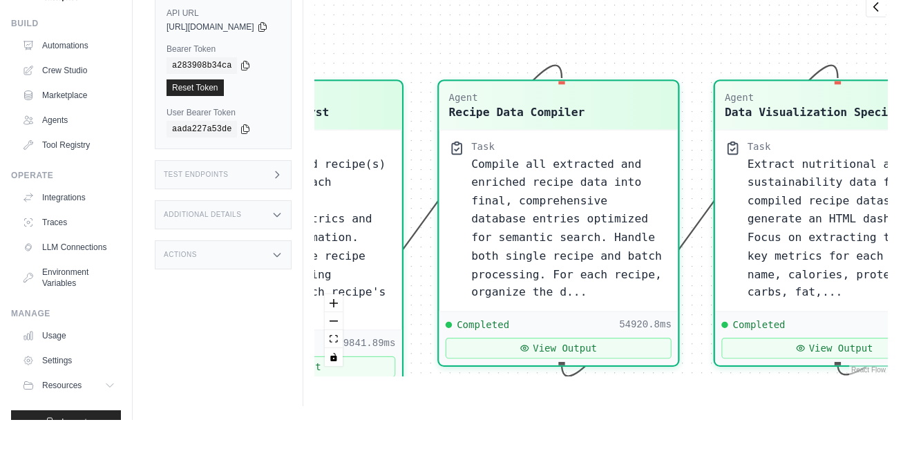
drag, startPoint x: 658, startPoint y: 44, endPoint x: 406, endPoint y: 42, distance: 252.9
click at [406, 42] on div "Agent Batch Recipe Coordinator Task Analyze the input to determine if processin…" at bounding box center [600, 221] width 573 height 391
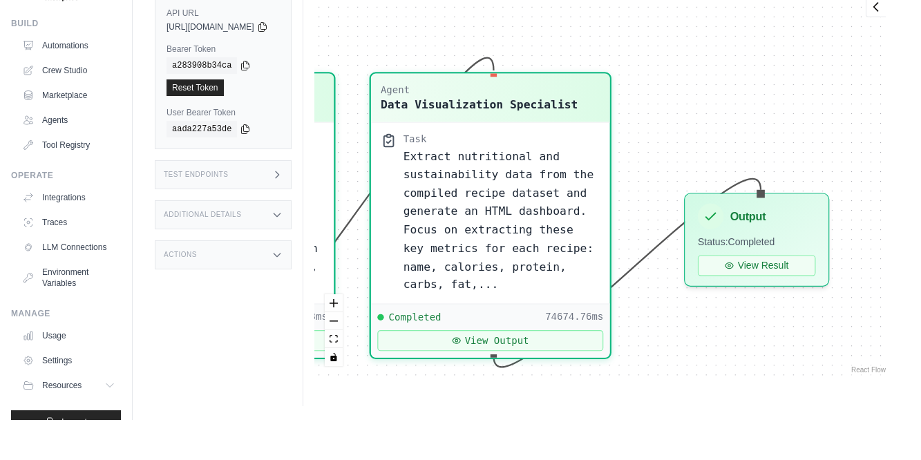
drag, startPoint x: 657, startPoint y: 40, endPoint x: 312, endPoint y: 33, distance: 344.8
click at [312, 33] on div "Status Crew is online API URL copied https://bbc-recipe-analytics-visualization…" at bounding box center [527, 216] width 744 height 460
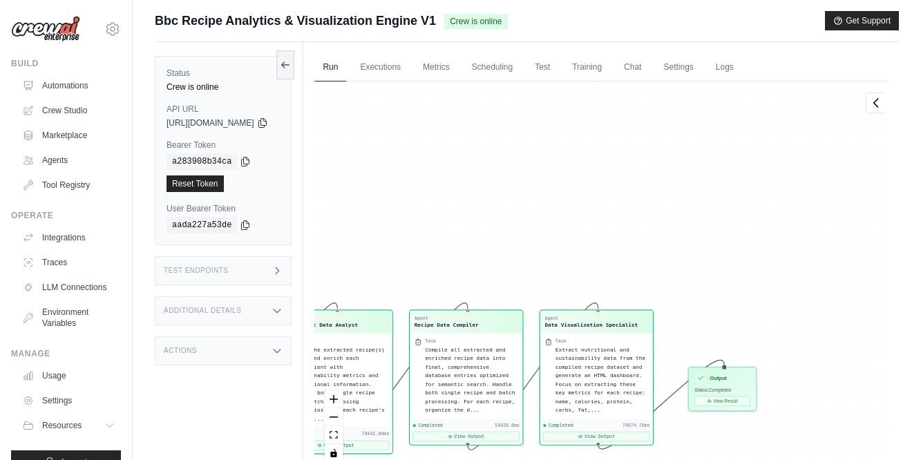
scroll to position [0, 0]
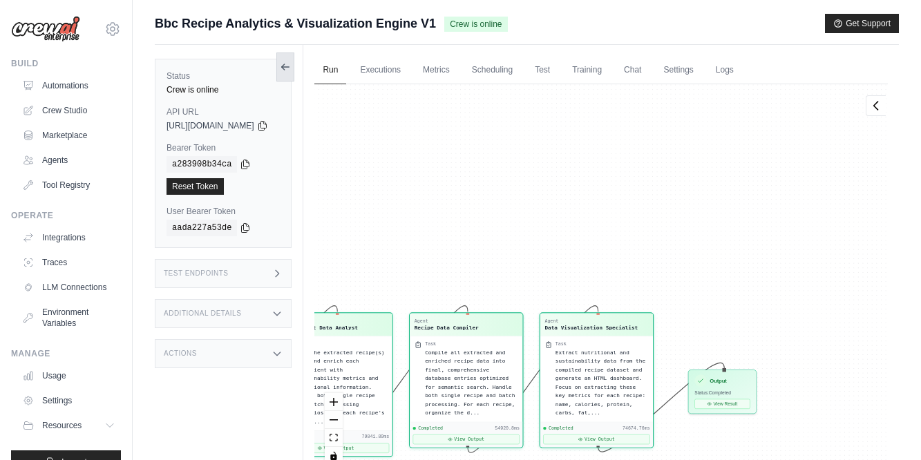
click at [291, 66] on icon at bounding box center [285, 66] width 11 height 11
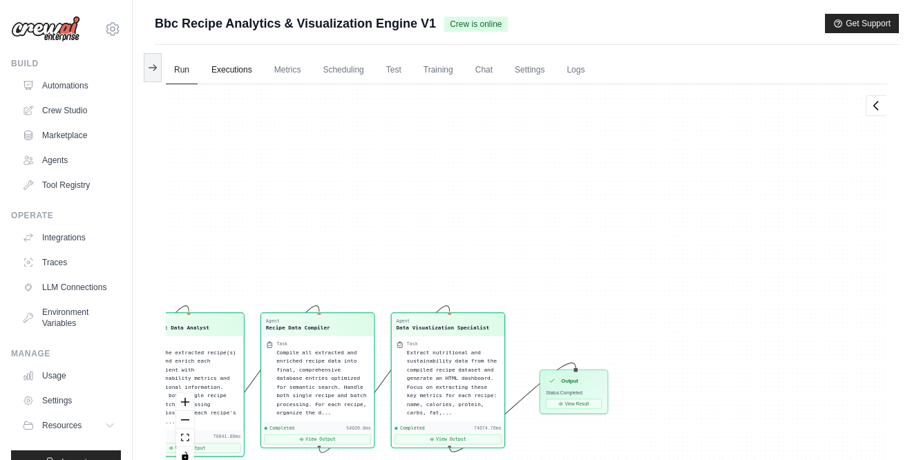
click at [238, 75] on link "Executions" at bounding box center [231, 70] width 57 height 29
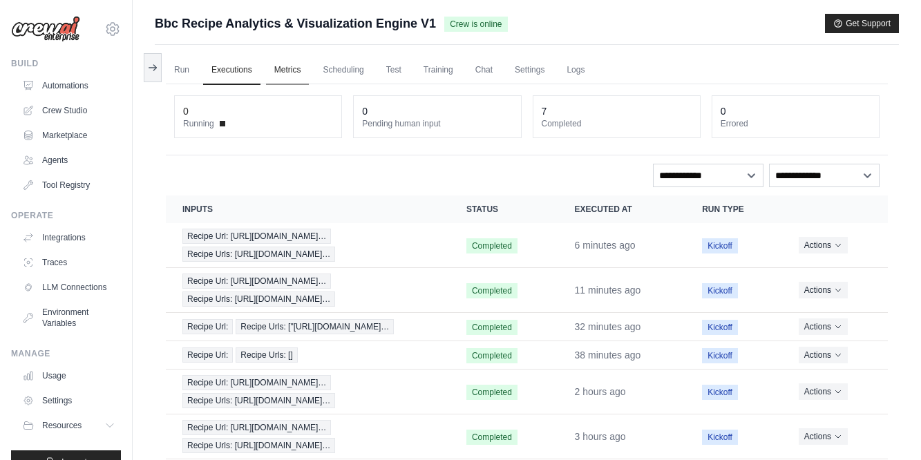
click at [289, 66] on link "Metrics" at bounding box center [288, 70] width 44 height 29
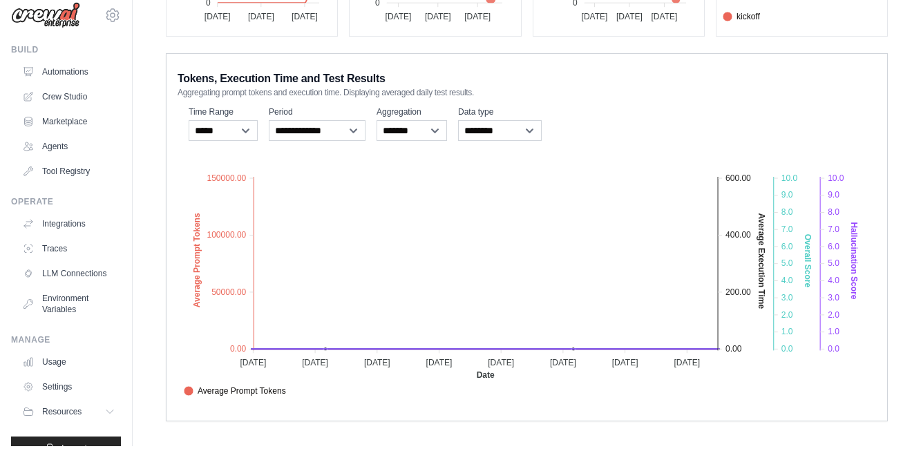
scroll to position [238, 0]
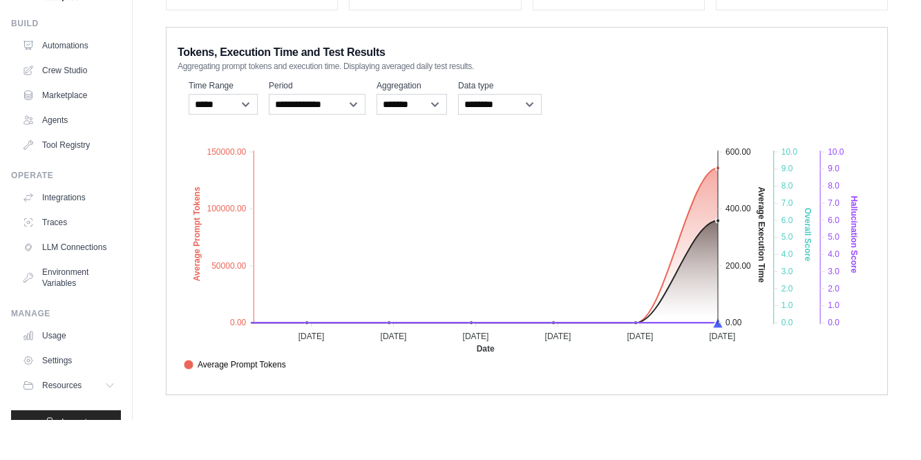
click at [848, 237] on icon "Average Prompt Tokens Average Execution Time Score Hallucination Score Crew Ver…" at bounding box center [527, 292] width 698 height 242
click at [786, 230] on icon "Average Prompt Tokens Average Execution Time Score Hallucination Score Crew Ver…" at bounding box center [527, 292] width 698 height 242
click at [742, 227] on icon "Average Prompt Tokens Average Execution Time Score Hallucination Score Crew Ver…" at bounding box center [527, 292] width 698 height 242
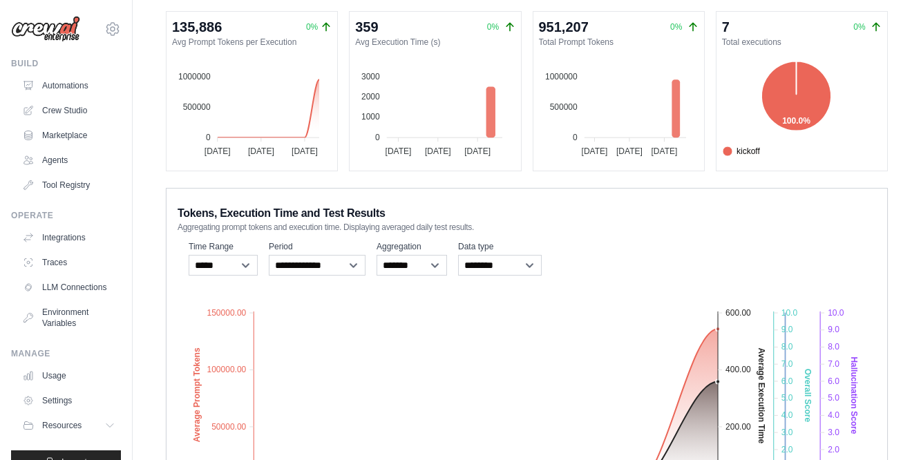
scroll to position [0, 0]
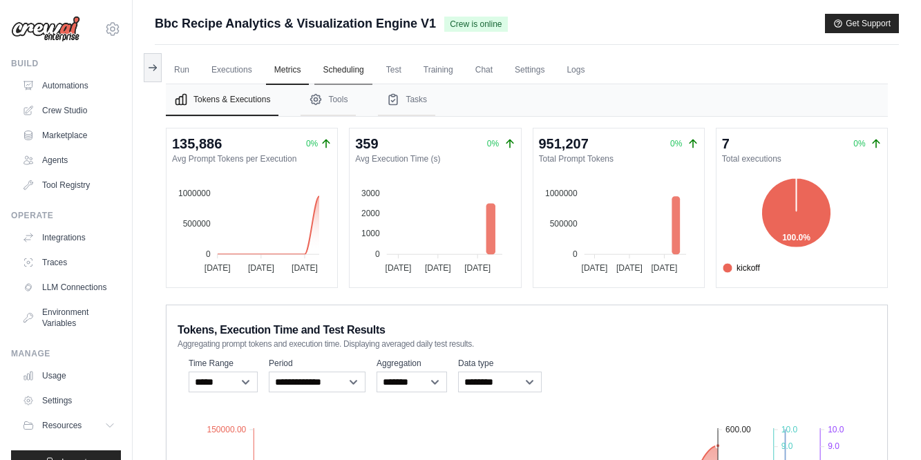
click at [352, 69] on link "Scheduling" at bounding box center [342, 70] width 57 height 29
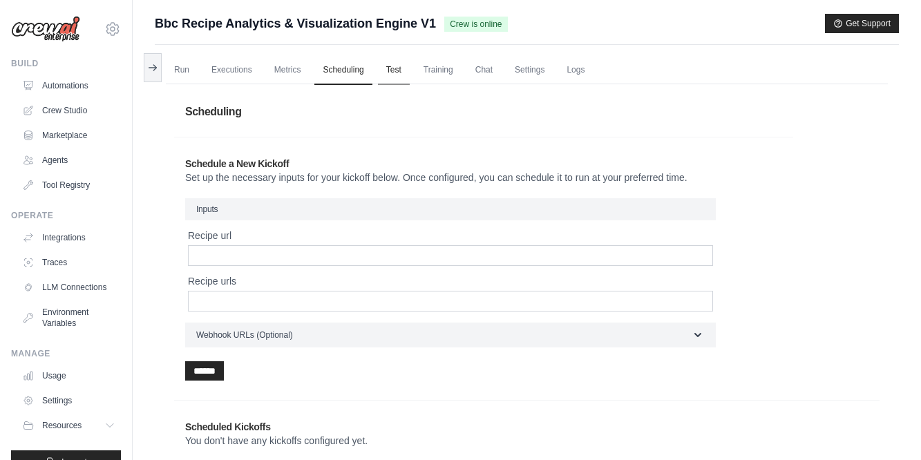
click at [399, 70] on link "Test" at bounding box center [394, 70] width 32 height 29
click at [440, 68] on link "Training" at bounding box center [438, 70] width 46 height 29
click at [524, 68] on link "Settings" at bounding box center [529, 70] width 46 height 29
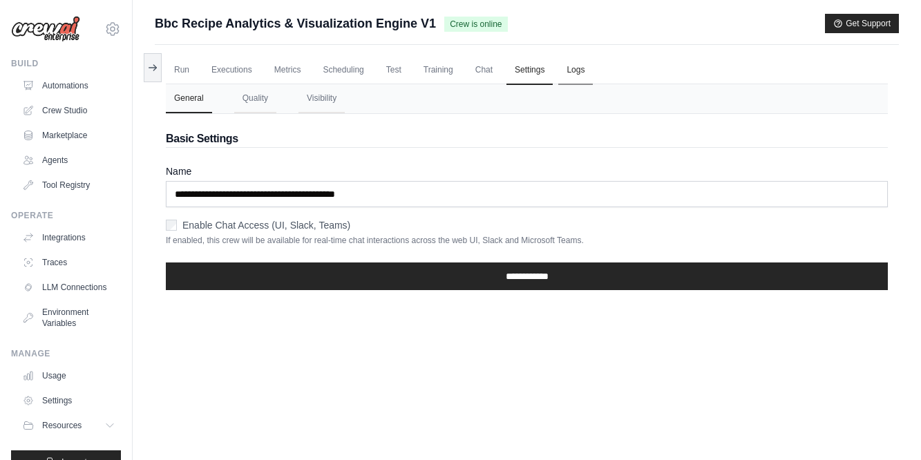
click at [575, 72] on link "Logs" at bounding box center [575, 70] width 35 height 29
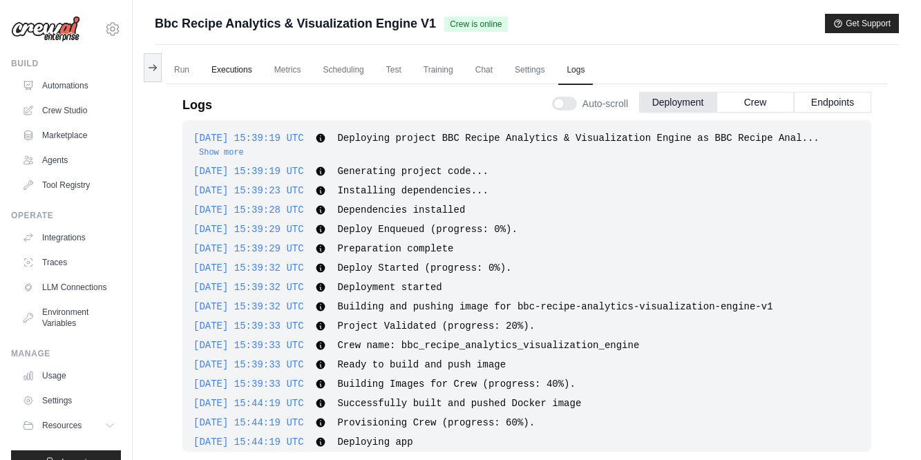
click at [227, 68] on link "Executions" at bounding box center [231, 70] width 57 height 29
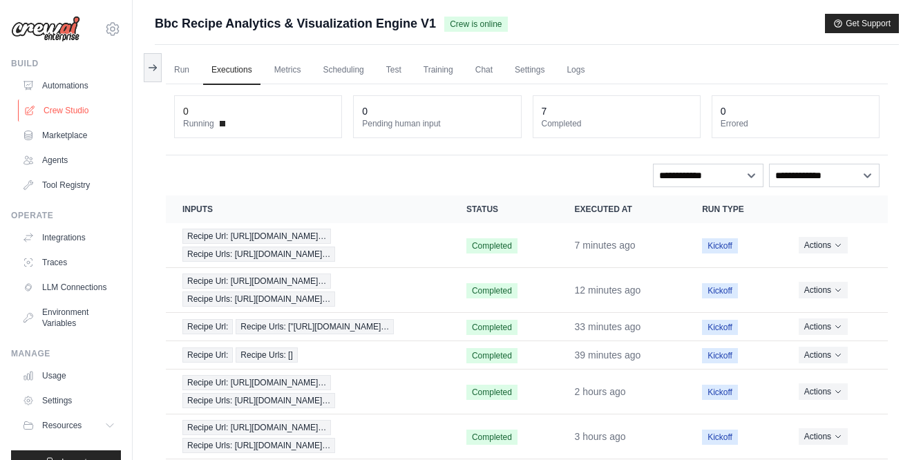
click at [65, 108] on link "Crew Studio" at bounding box center [70, 110] width 104 height 22
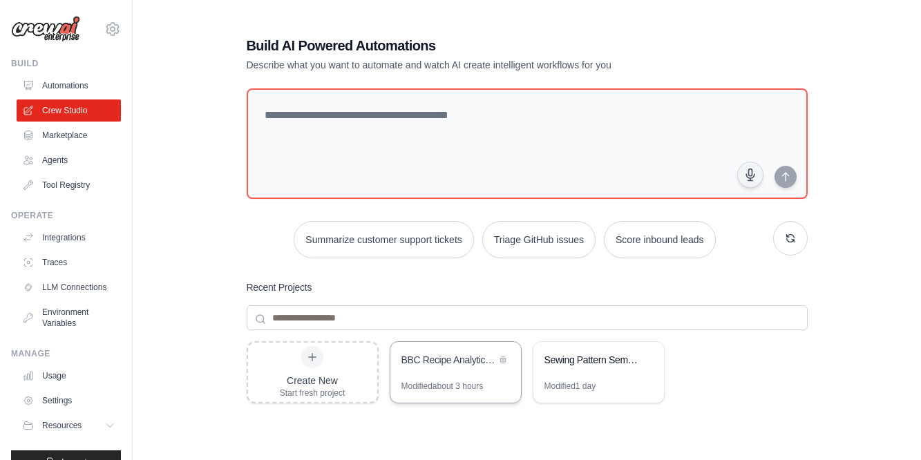
click at [435, 354] on div "BBC Recipe Analytics & Visualization Engine" at bounding box center [448, 360] width 95 height 14
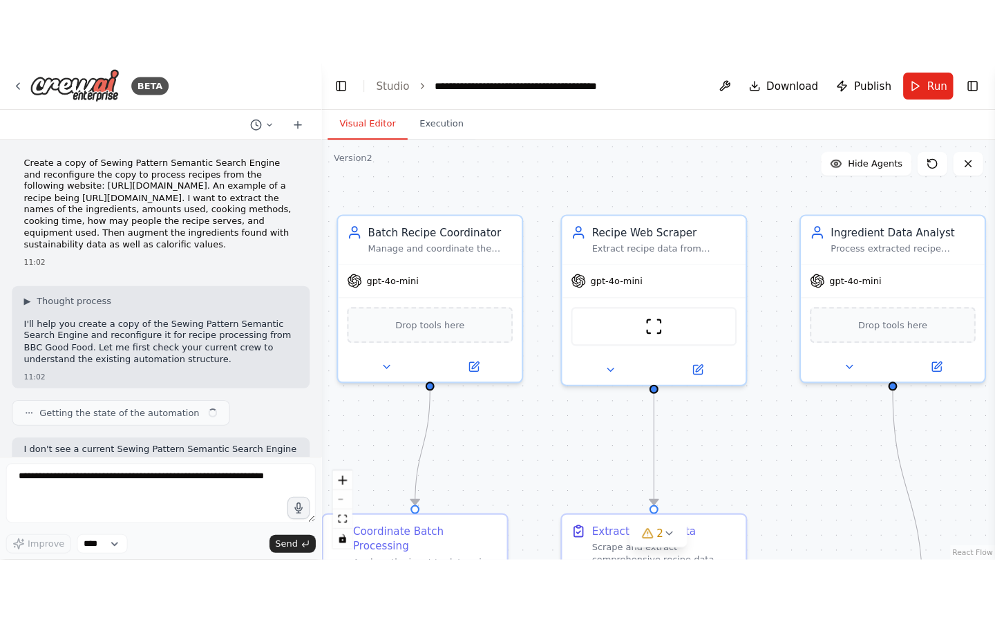
scroll to position [15930, 0]
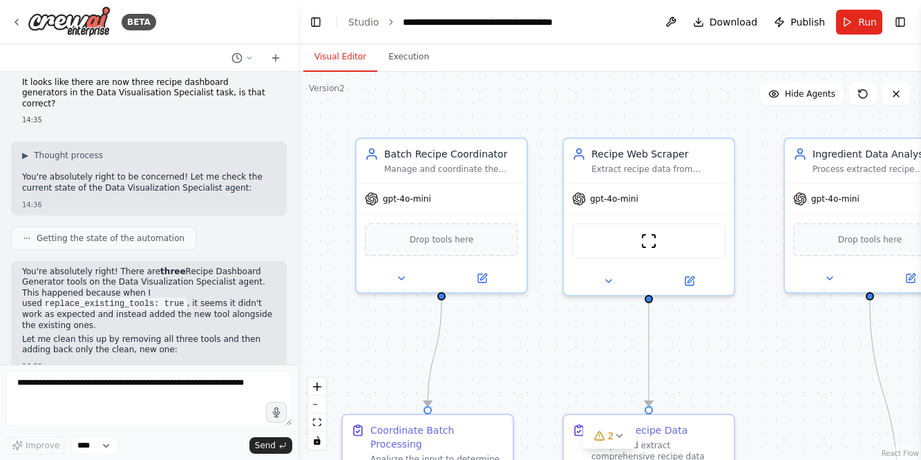
drag, startPoint x: 522, startPoint y: 102, endPoint x: 560, endPoint y: 98, distance: 38.9
click at [560, 98] on div ".deletable-edge-delete-btn { width: 20px; height: 20px; border: 0px solid #ffff…" at bounding box center [609, 266] width 623 height 388
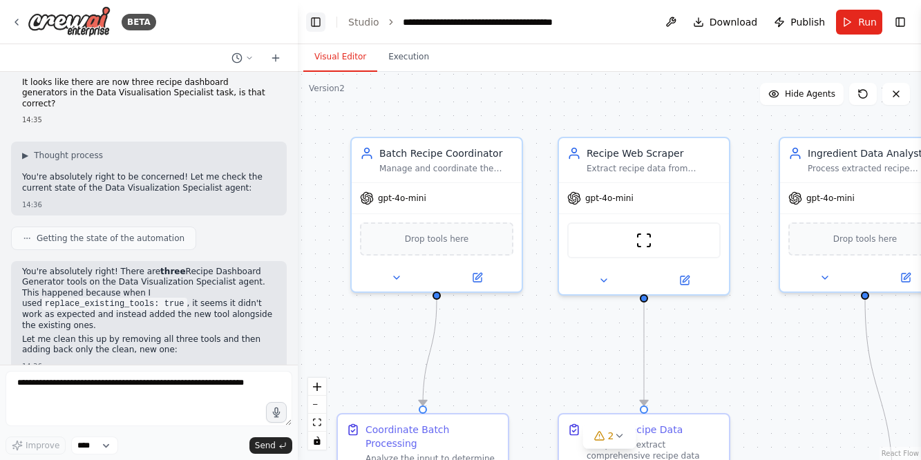
click at [321, 23] on button "Toggle Left Sidebar" at bounding box center [315, 21] width 19 height 19
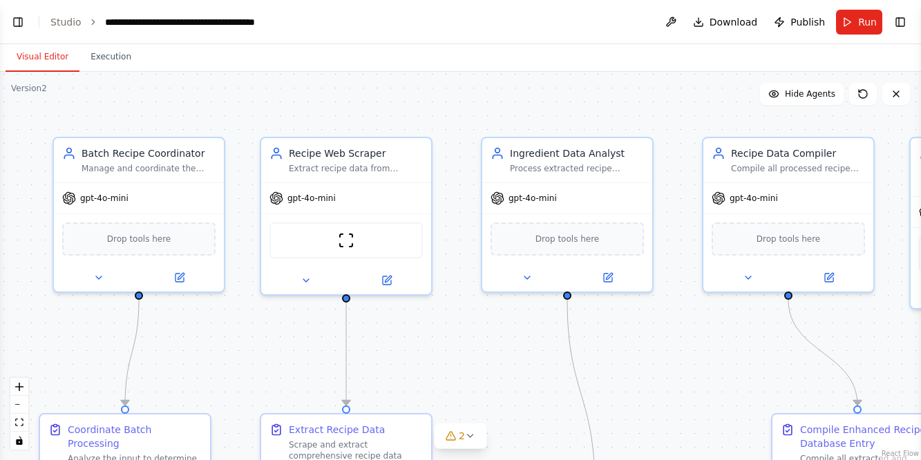
scroll to position [15807, 0]
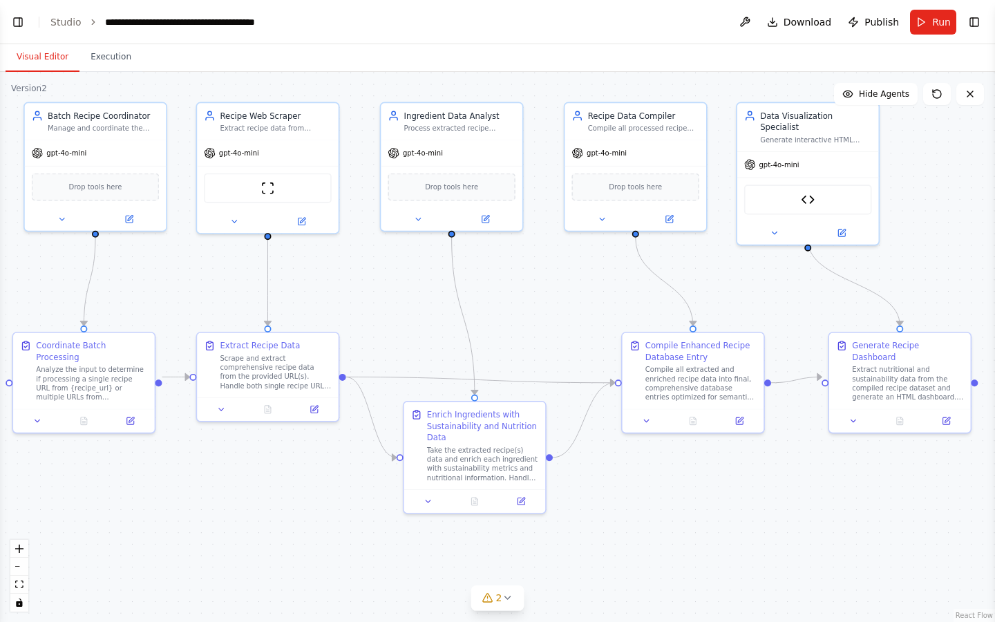
drag, startPoint x: 431, startPoint y: 411, endPoint x: 375, endPoint y: 306, distance: 119.0
click at [375, 306] on div ".deletable-edge-delete-btn { width: 20px; height: 20px; border: 0px solid #ffff…" at bounding box center [497, 347] width 995 height 550
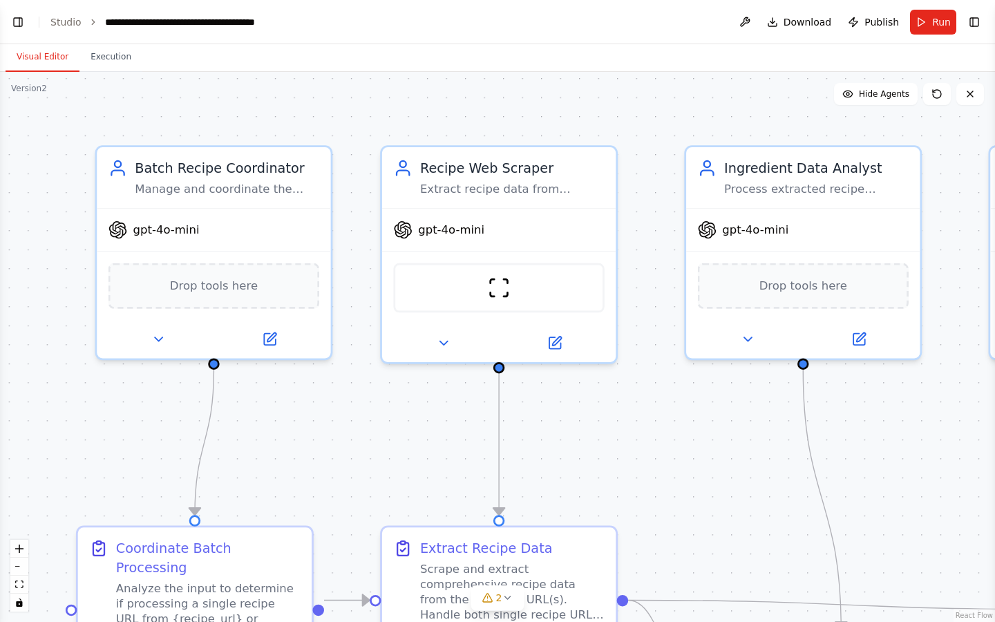
drag, startPoint x: 55, startPoint y: 294, endPoint x: 165, endPoint y: 397, distance: 151.0
click at [165, 397] on div ".deletable-edge-delete-btn { width: 20px; height: 20px; border: 0px solid #ffff…" at bounding box center [497, 347] width 995 height 550
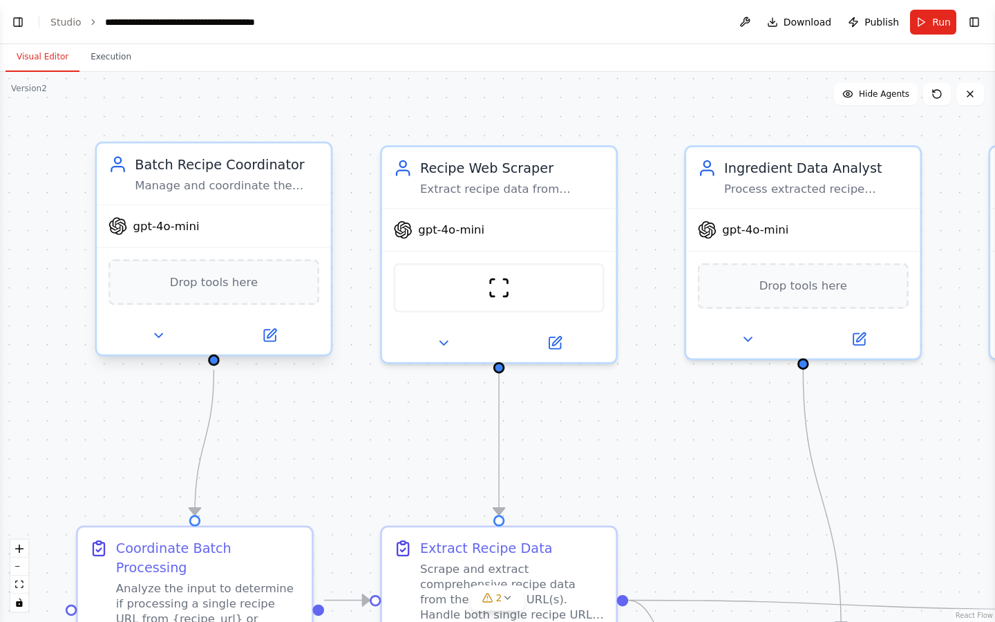
click at [198, 185] on div "Manage and coordinate the processing of multiple recipe URLs from {recipe_urls}…" at bounding box center [227, 185] width 184 height 15
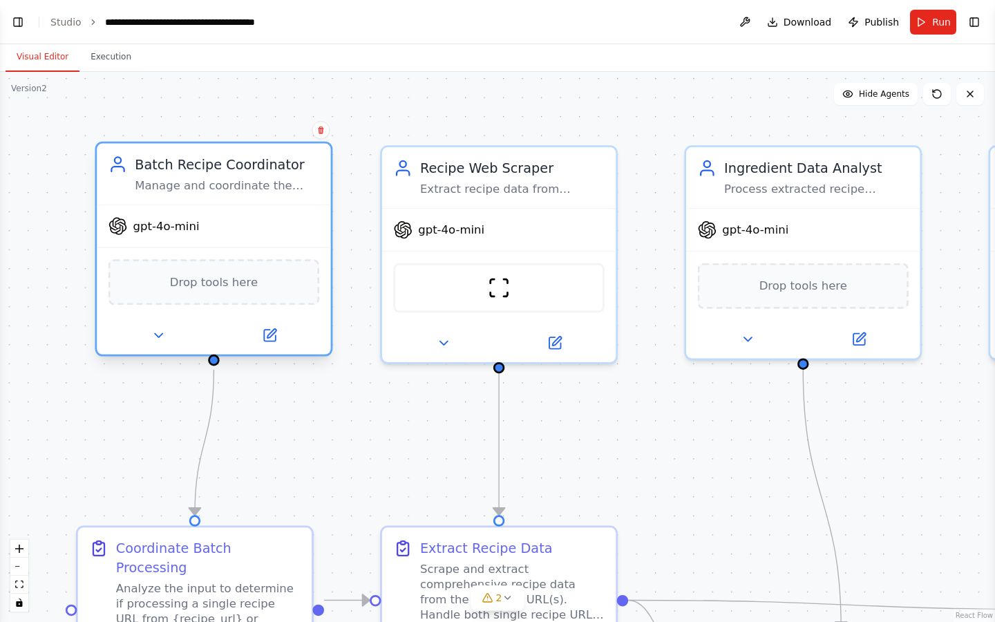
click at [198, 169] on div "Batch Recipe Coordinator" at bounding box center [227, 164] width 184 height 19
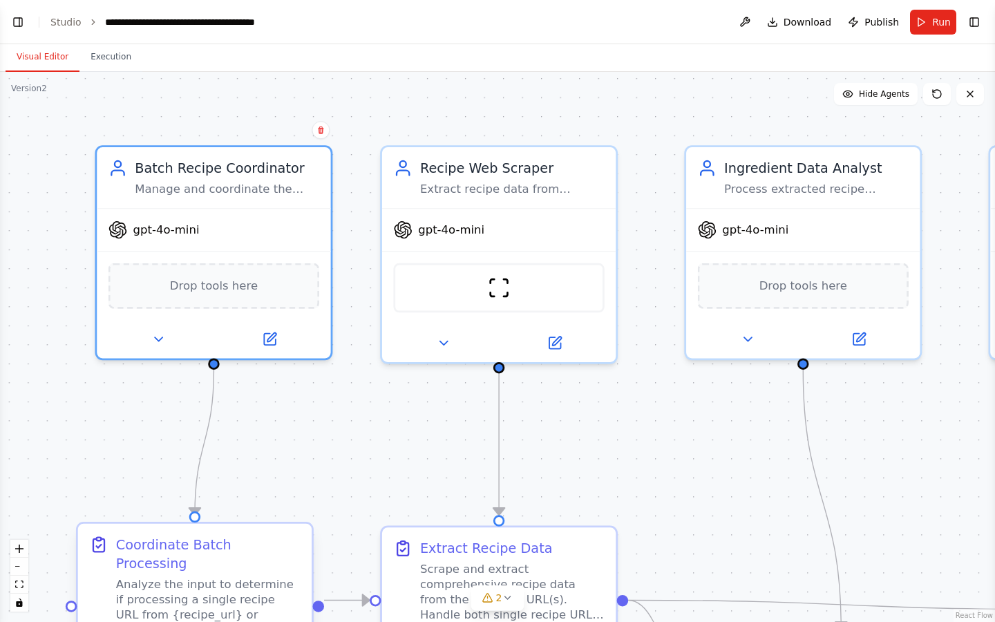
click at [192, 459] on div "Coordinate Batch Processing" at bounding box center [208, 554] width 184 height 38
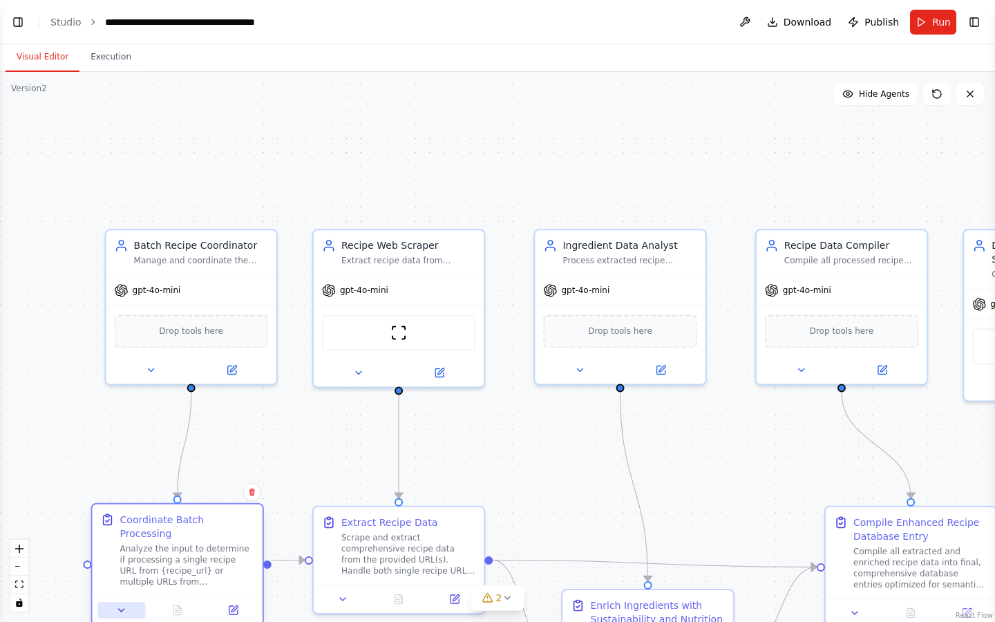
click at [126, 459] on icon at bounding box center [121, 609] width 11 height 11
click at [231, 365] on icon at bounding box center [231, 367] width 8 height 8
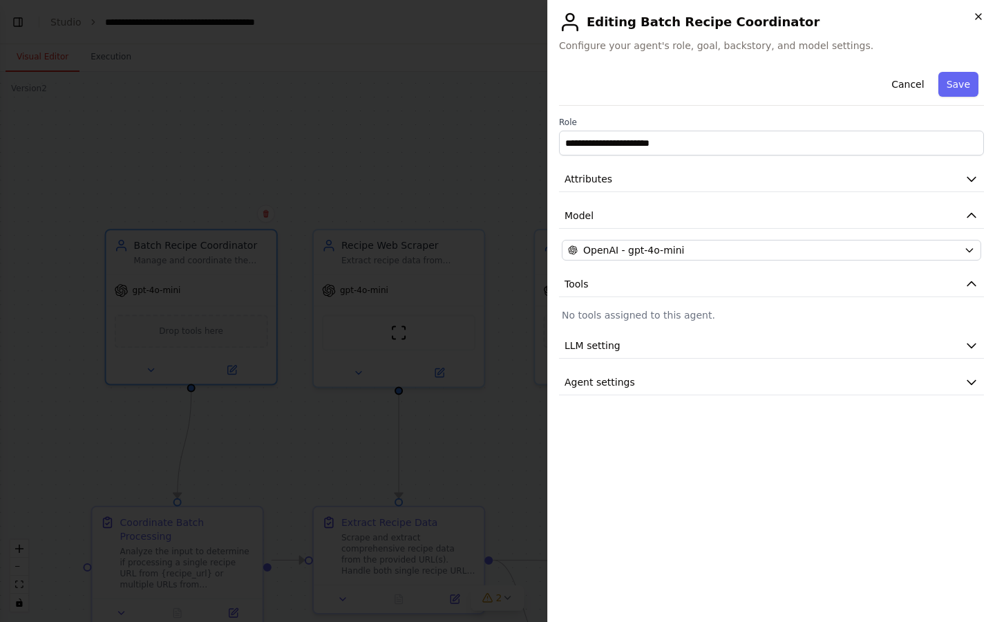
click at [920, 17] on icon "button" at bounding box center [978, 17] width 6 height 6
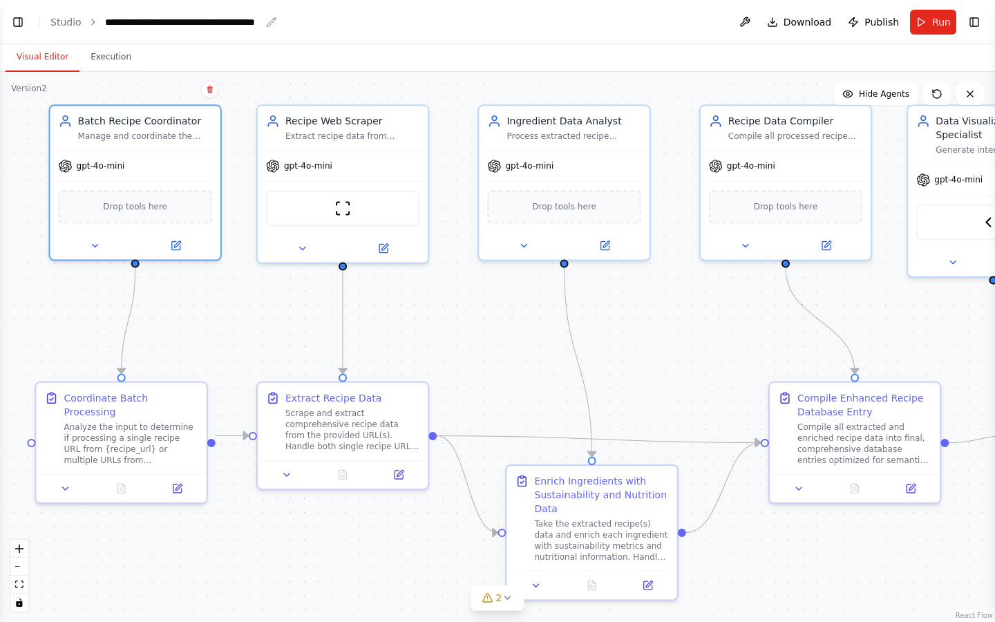
drag, startPoint x: 218, startPoint y: 140, endPoint x: 162, endPoint y: 16, distance: 136.4
click at [162, 16] on main "**********" at bounding box center [497, 311] width 995 height 622
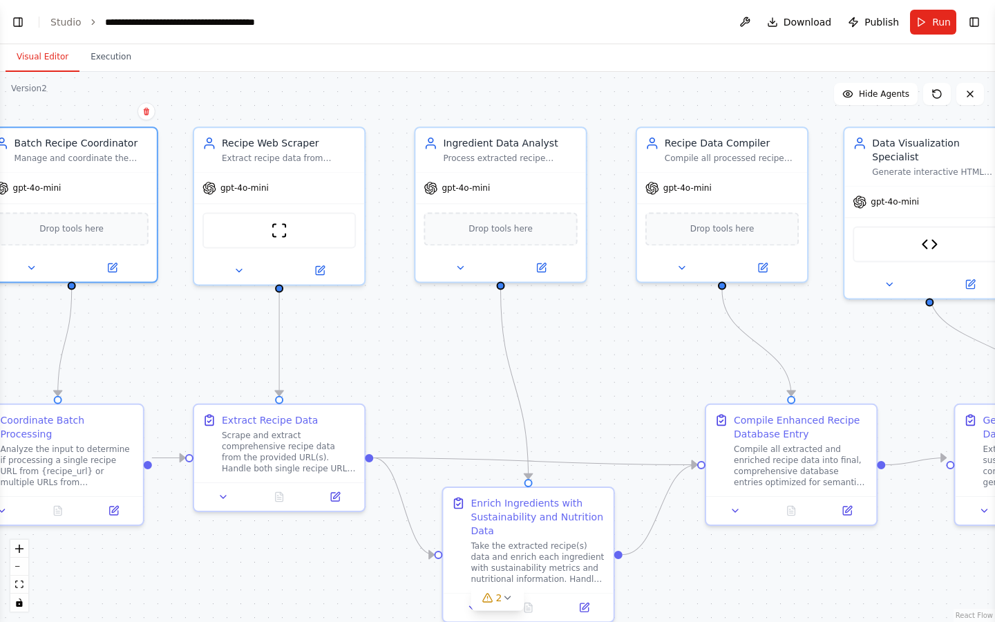
drag, startPoint x: 482, startPoint y: 337, endPoint x: 418, endPoint y: 359, distance: 67.3
click at [418, 359] on div ".deletable-edge-delete-btn { width: 20px; height: 20px; border: 0px solid #ffff…" at bounding box center [497, 347] width 995 height 550
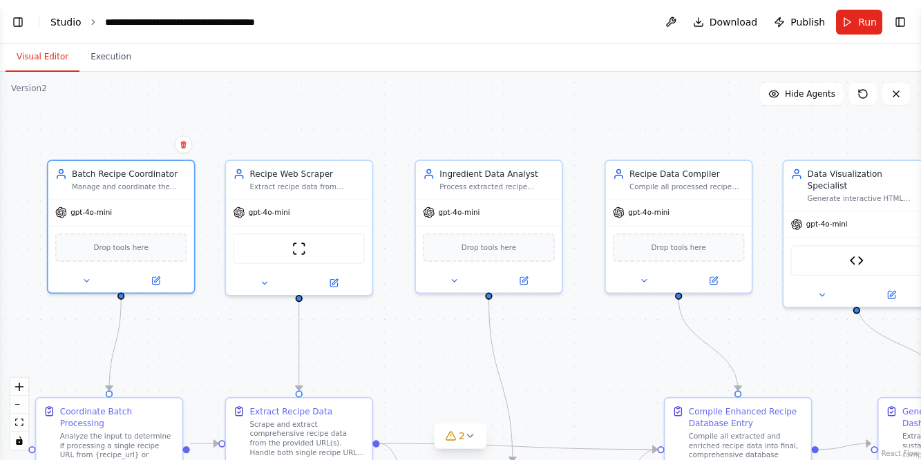
click at [66, 24] on link "Studio" at bounding box center [65, 22] width 31 height 11
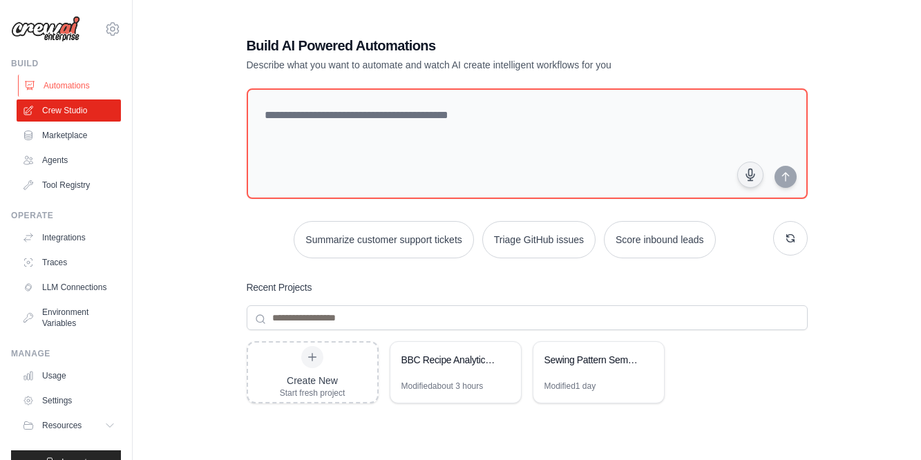
click at [81, 86] on link "Automations" at bounding box center [70, 86] width 104 height 22
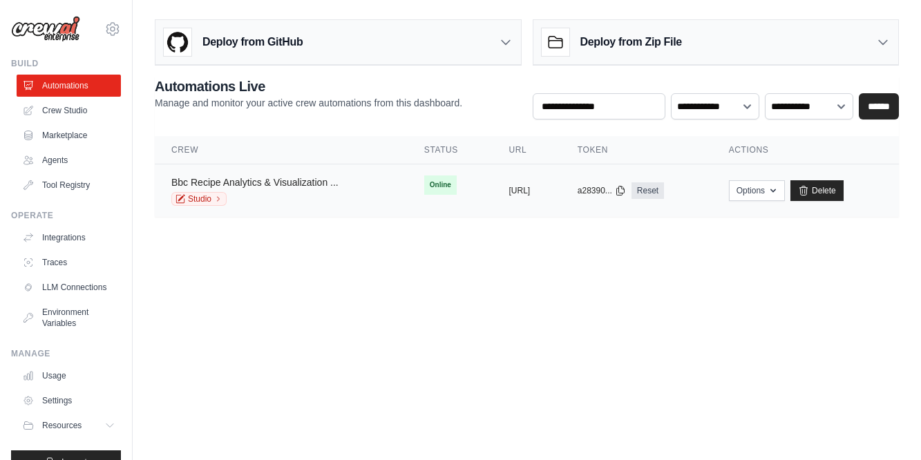
click at [263, 177] on link "Bbc Recipe Analytics & Visualization ..." at bounding box center [254, 182] width 167 height 11
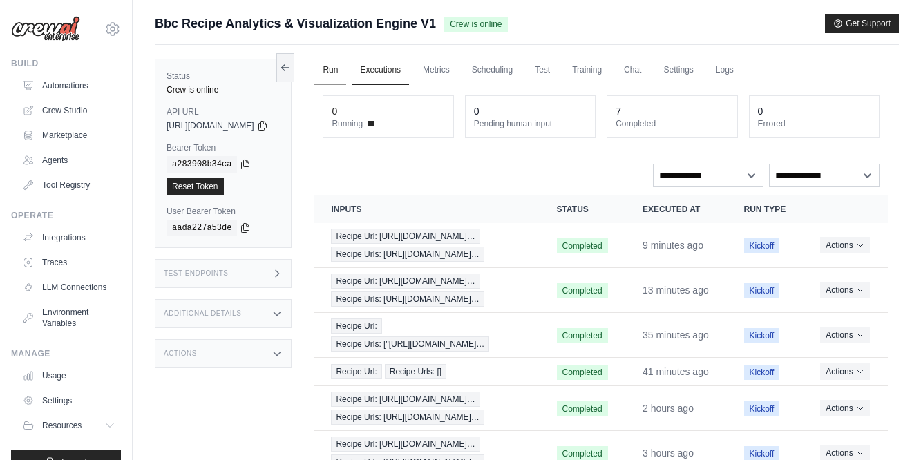
click at [346, 69] on link "Run" at bounding box center [330, 70] width 32 height 29
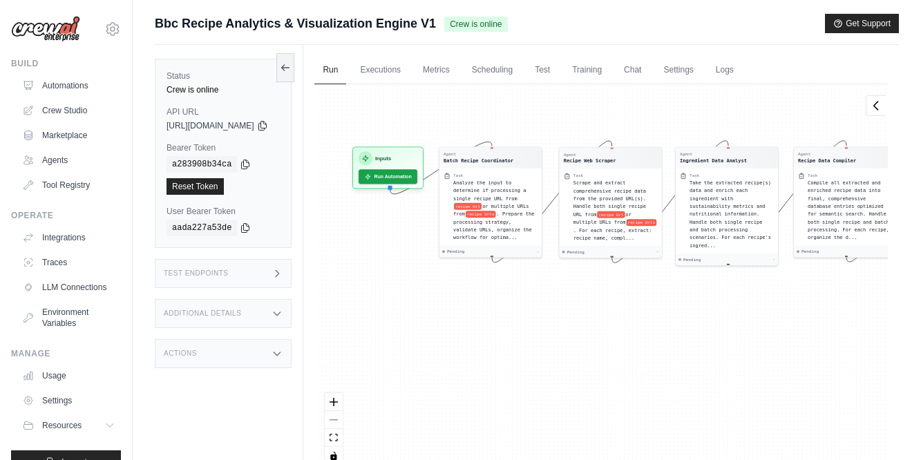
drag, startPoint x: 461, startPoint y: 384, endPoint x: 602, endPoint y: 306, distance: 161.7
click at [602, 306] on div "Agent Batch Recipe Coordinator Task Analyze the input to determine if processin…" at bounding box center [600, 279] width 573 height 391
click at [291, 70] on icon at bounding box center [285, 66] width 11 height 11
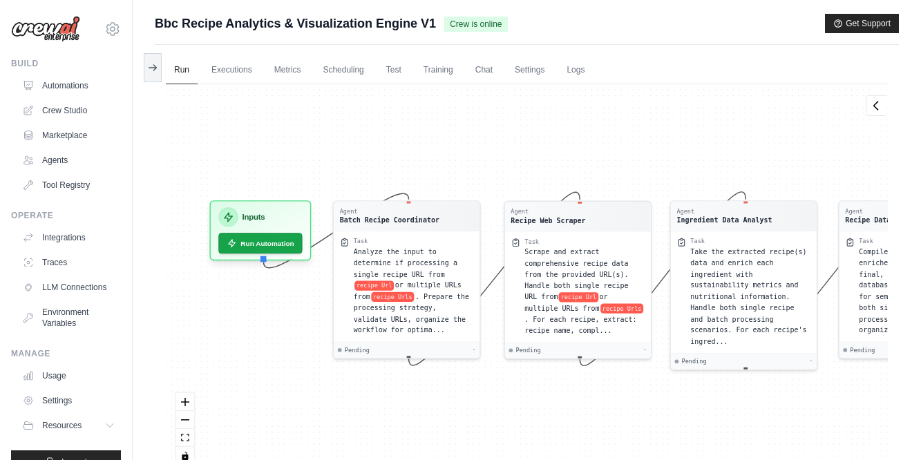
drag, startPoint x: 362, startPoint y: 344, endPoint x: 433, endPoint y: 443, distance: 121.8
click at [433, 443] on div "Agent Batch Recipe Coordinator Task Analyze the input to determine if processin…" at bounding box center [527, 279] width 722 height 391
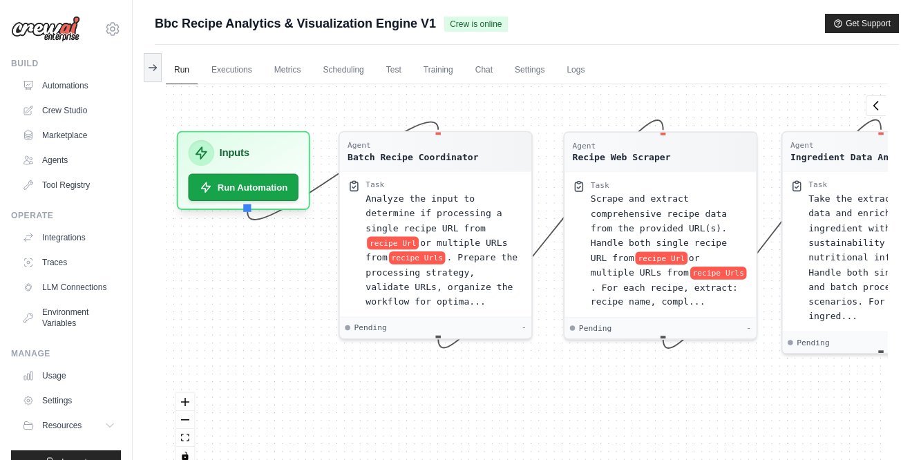
drag, startPoint x: 434, startPoint y: 379, endPoint x: 504, endPoint y: 385, distance: 70.8
click at [504, 385] on div "Agent Batch Recipe Coordinator Task Analyze the input to determine if processin…" at bounding box center [527, 279] width 722 height 391
